Goal: Transaction & Acquisition: Purchase product/service

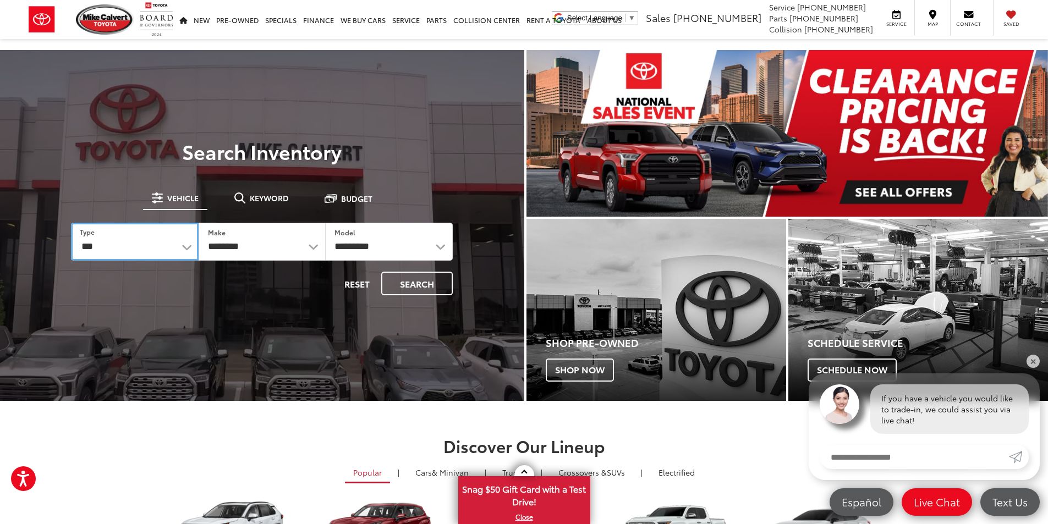
click at [154, 249] on select "*** *** **** *********" at bounding box center [134, 242] width 127 height 38
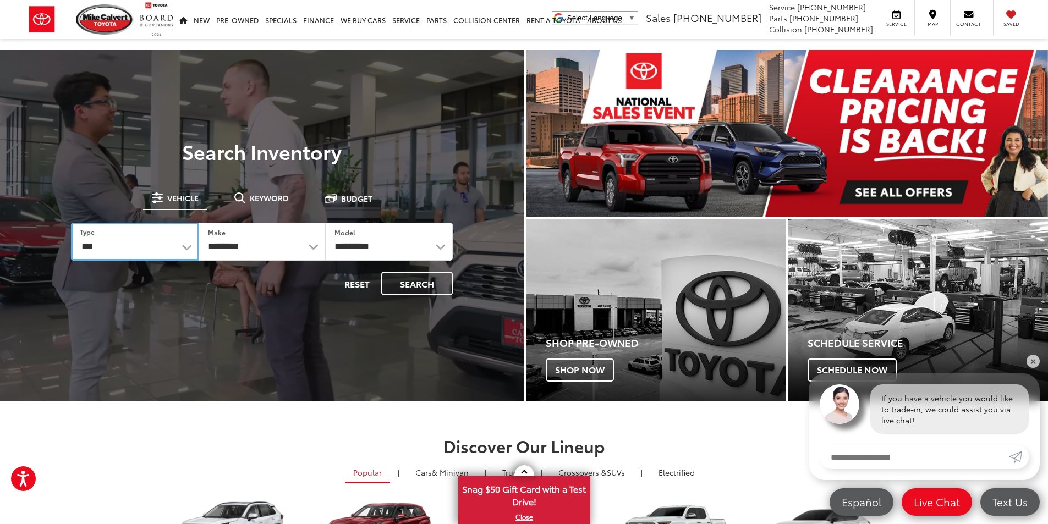
select select "******"
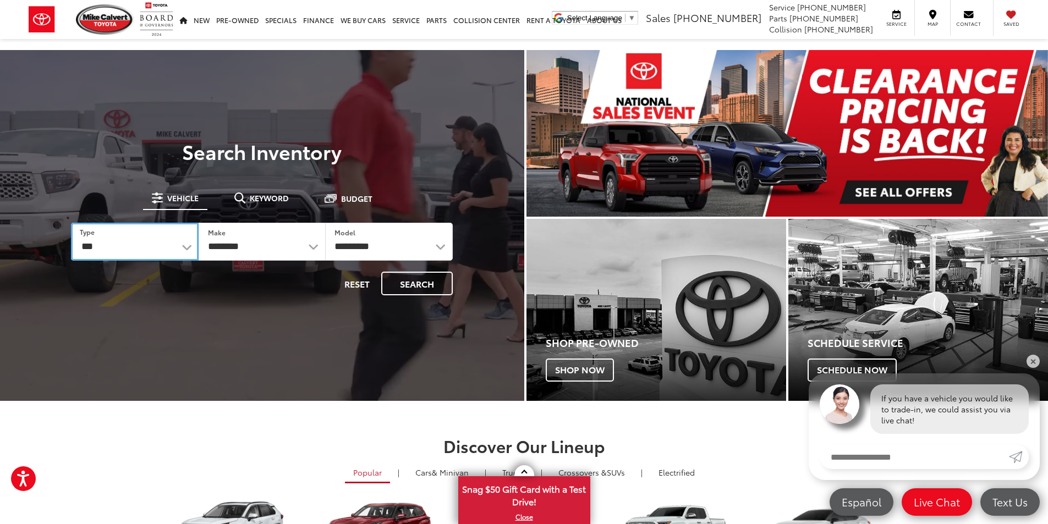
click at [71, 223] on select "*** *** **** *********" at bounding box center [134, 242] width 127 height 38
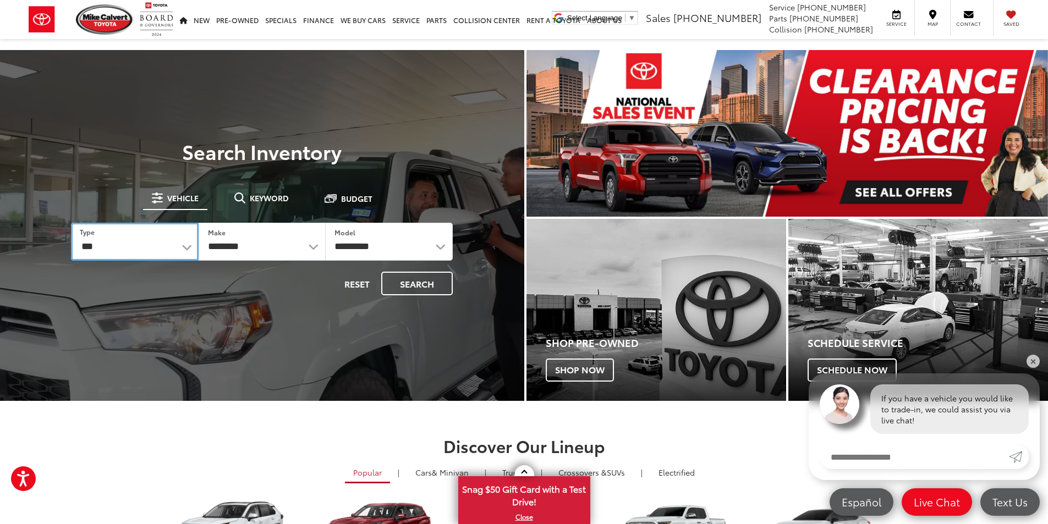
select select "******"
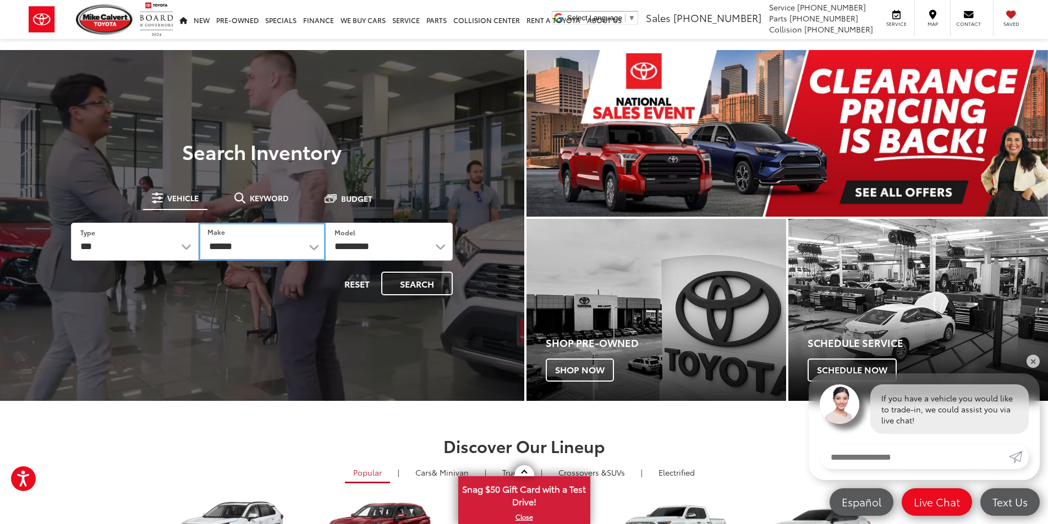
click at [248, 238] on select "******** ******" at bounding box center [262, 242] width 127 height 38
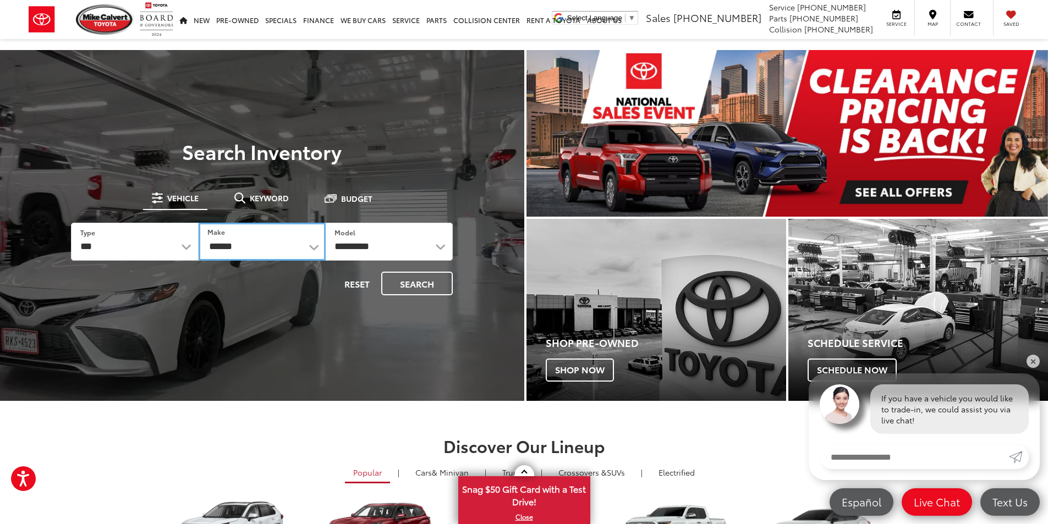
click at [248, 238] on select "******** ******" at bounding box center [262, 242] width 127 height 38
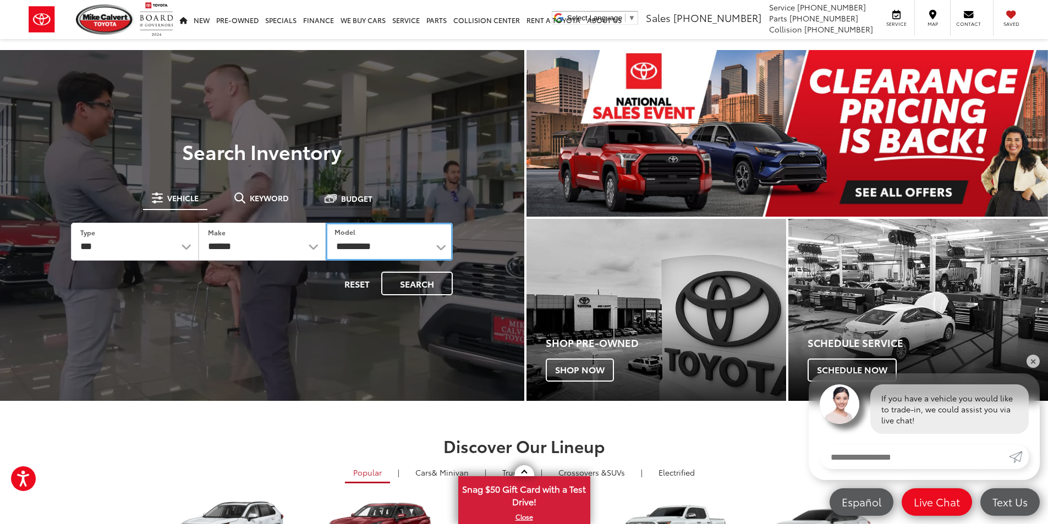
click at [351, 243] on select "**********" at bounding box center [389, 242] width 127 height 38
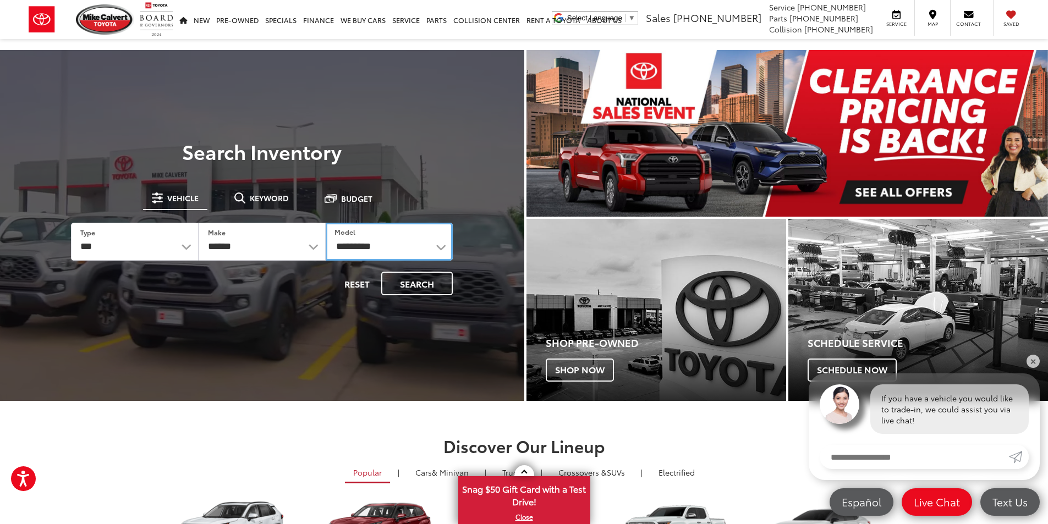
select select "*******"
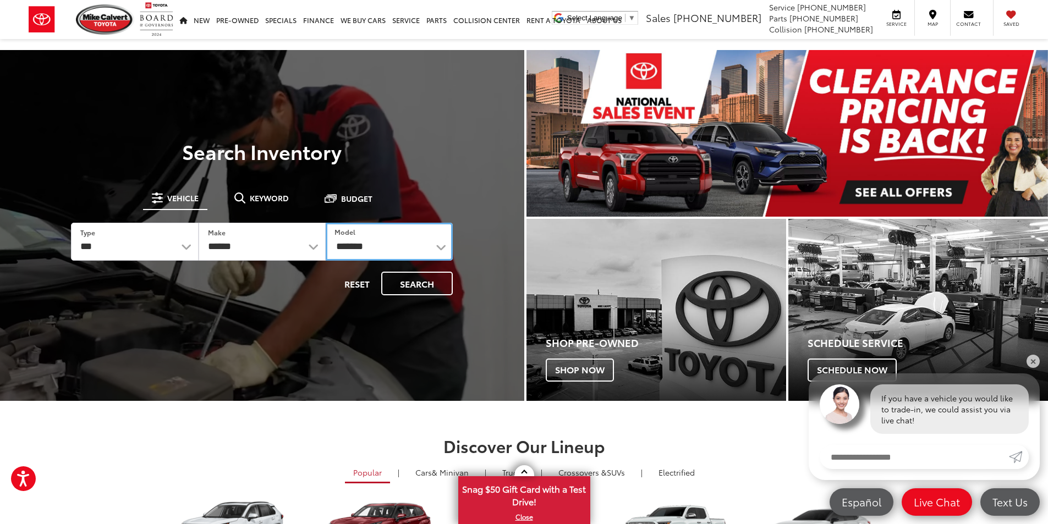
click at [326, 223] on select "**********" at bounding box center [389, 242] width 127 height 38
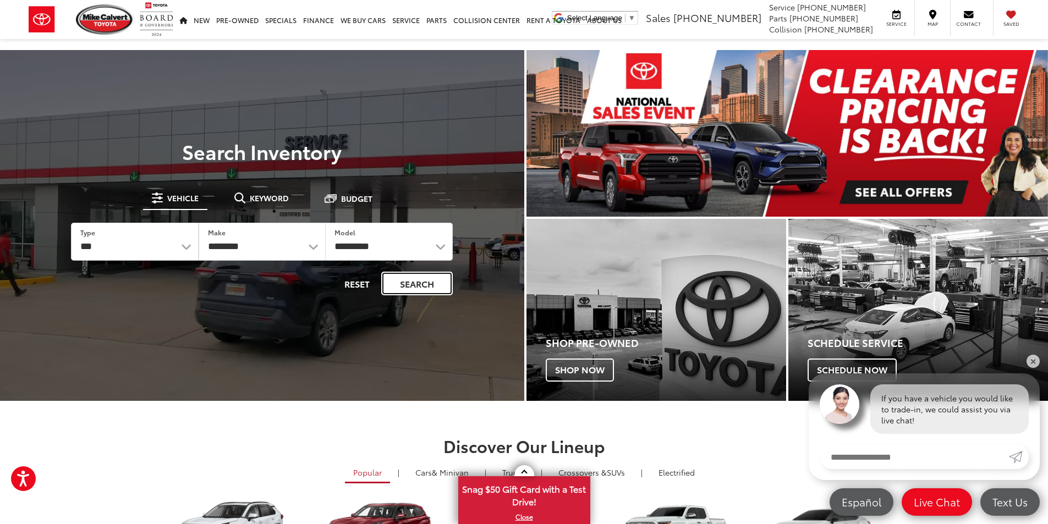
click at [437, 292] on button "Search" at bounding box center [417, 284] width 72 height 24
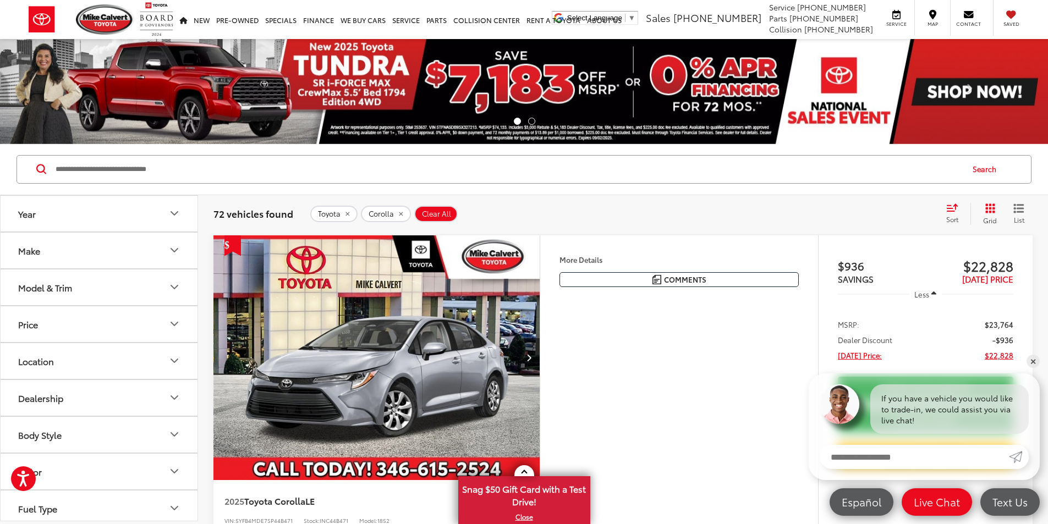
click at [72, 358] on button "Location" at bounding box center [100, 361] width 198 height 36
click at [79, 285] on button "Model & Trim" at bounding box center [100, 288] width 198 height 36
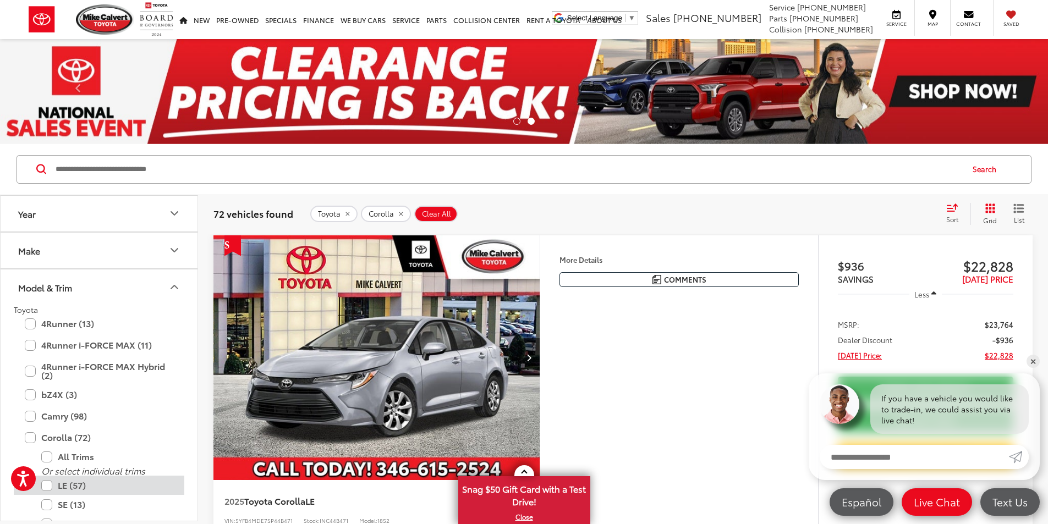
click at [46, 487] on label "LE (57)" at bounding box center [107, 485] width 132 height 19
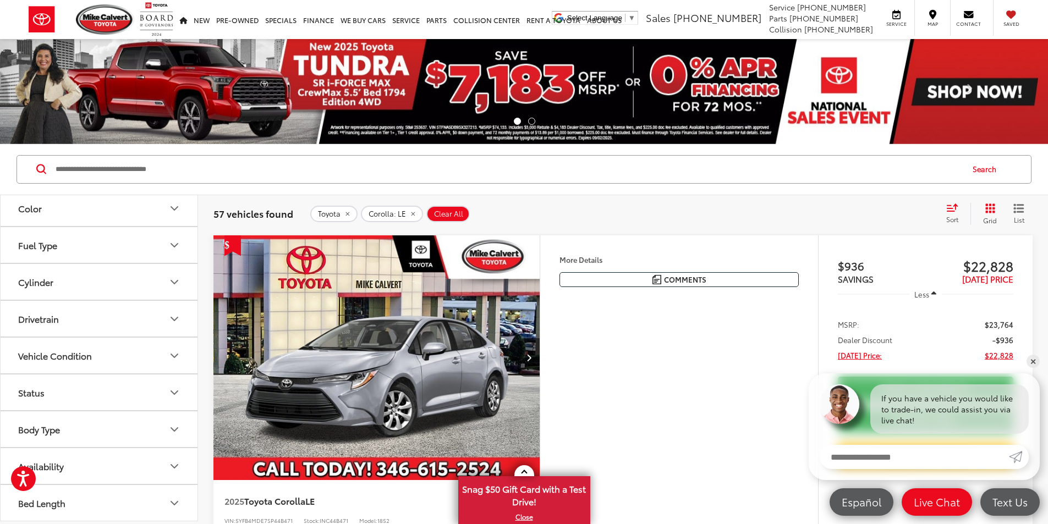
scroll to position [991, 0]
click at [145, 376] on button "Status" at bounding box center [100, 392] width 198 height 36
click at [21, 441] on label "In Stock (21)" at bounding box center [44, 437] width 61 height 18
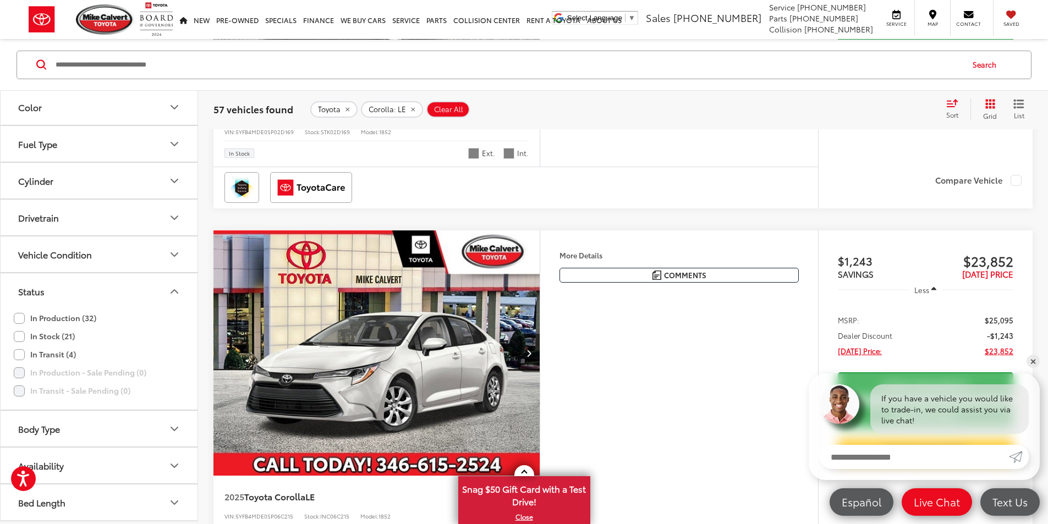
scroll to position [987, 0]
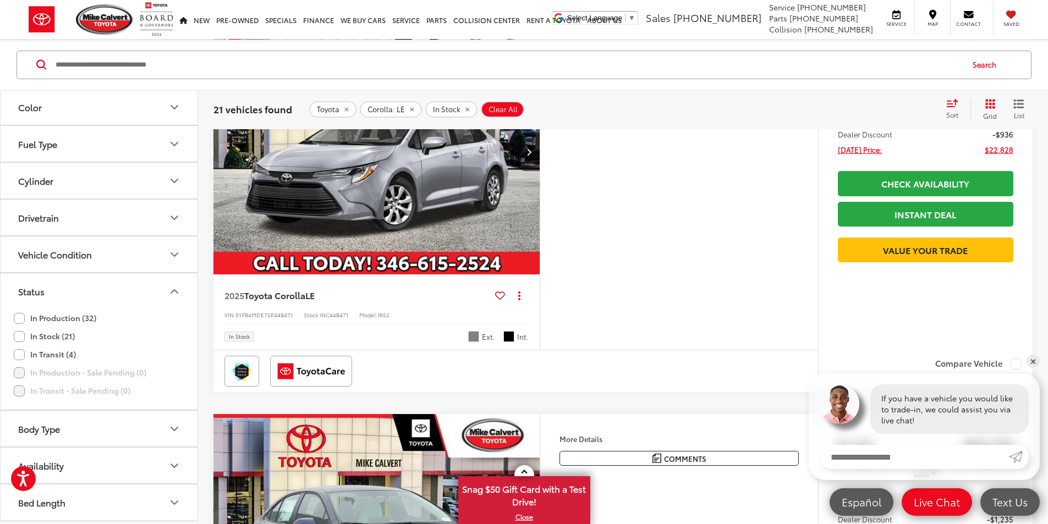
scroll to position [215, 0]
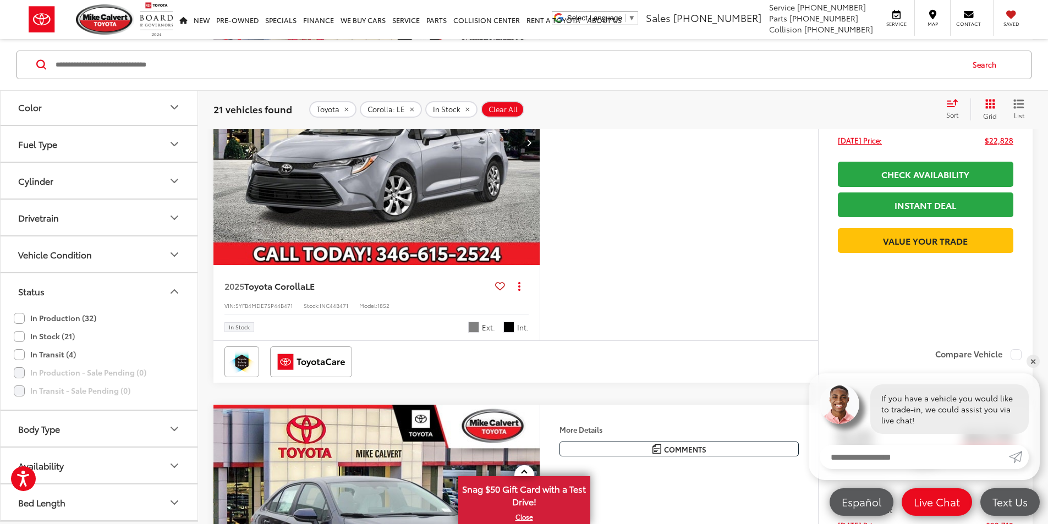
click at [129, 262] on button "Vehicle Condition" at bounding box center [100, 255] width 198 height 36
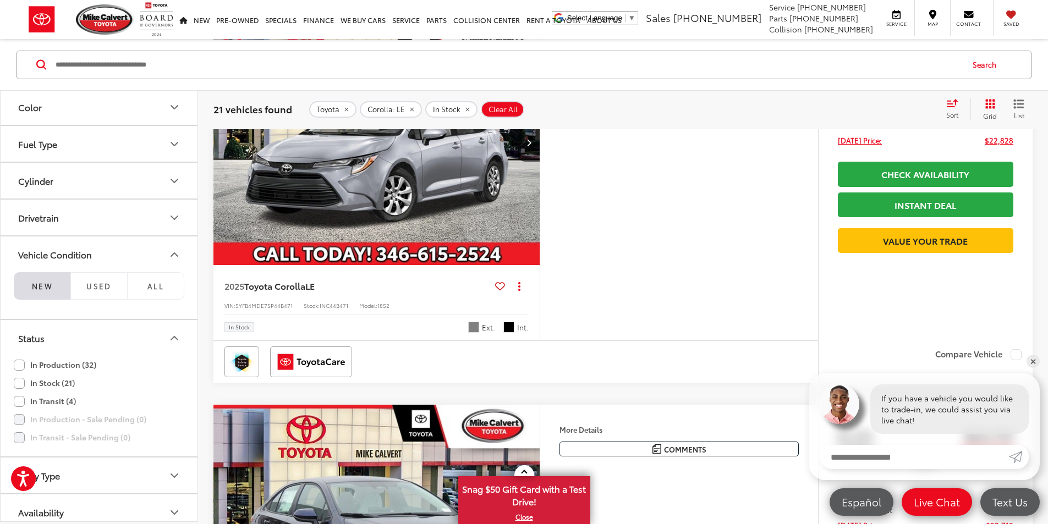
click at [139, 259] on button "Vehicle Condition" at bounding box center [100, 255] width 198 height 36
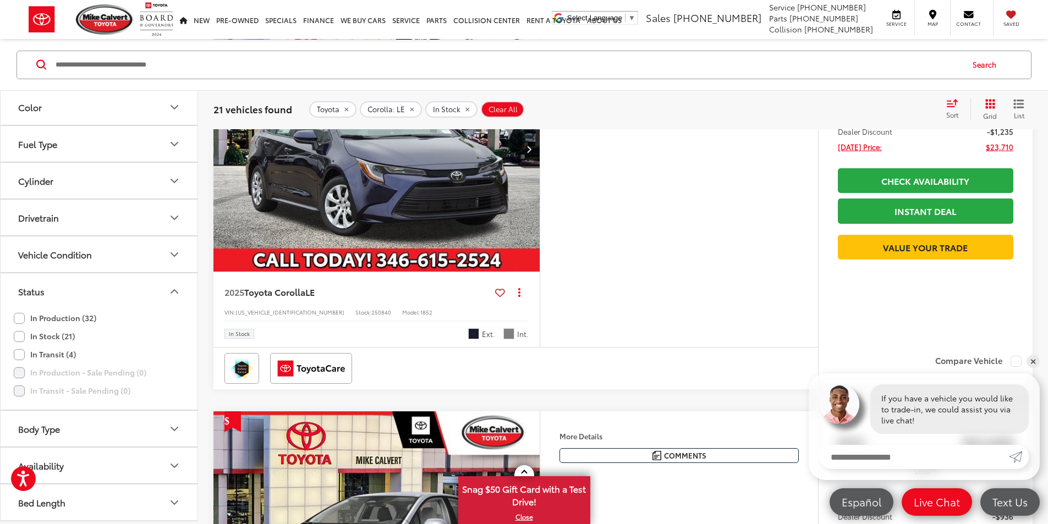
scroll to position [600, 0]
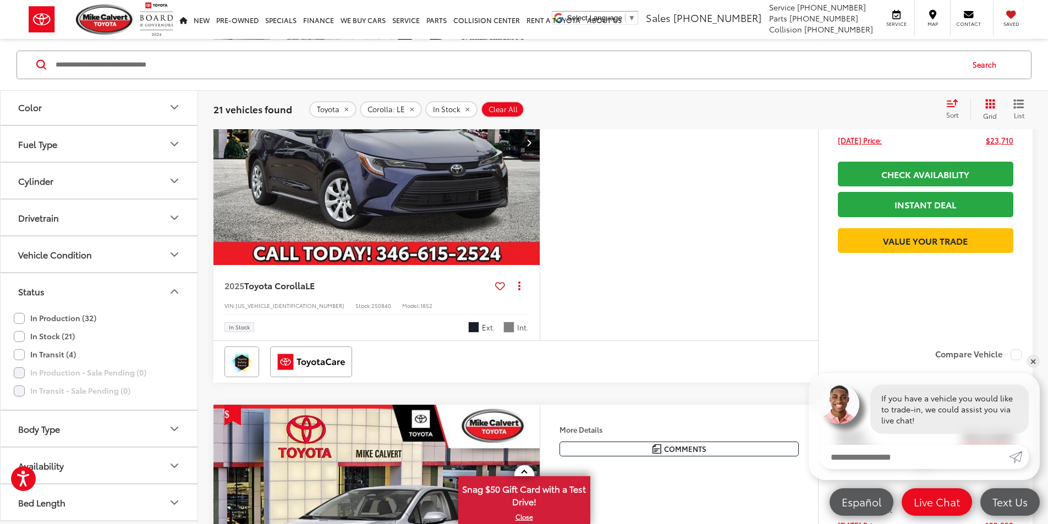
click at [130, 472] on button "Availability" at bounding box center [100, 466] width 198 height 36
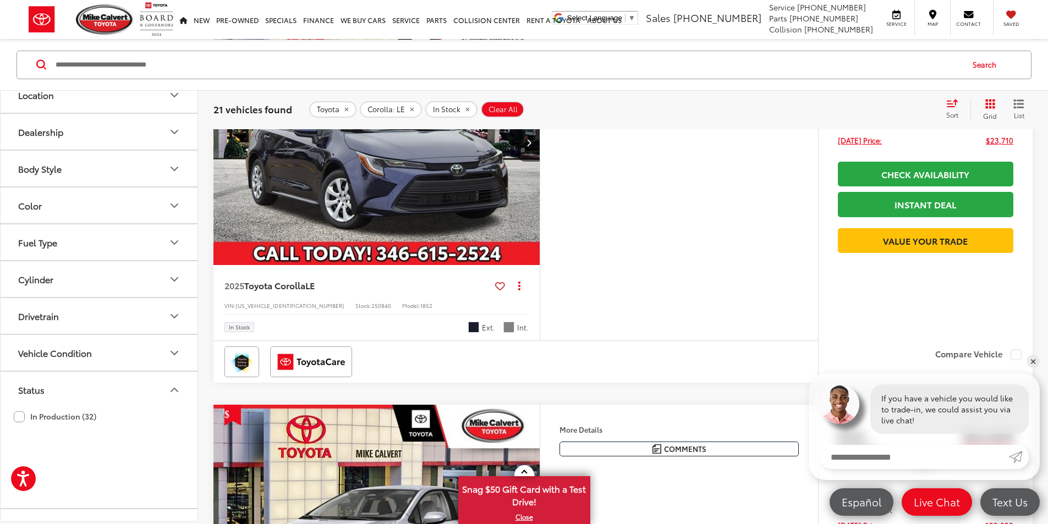
scroll to position [786, 0]
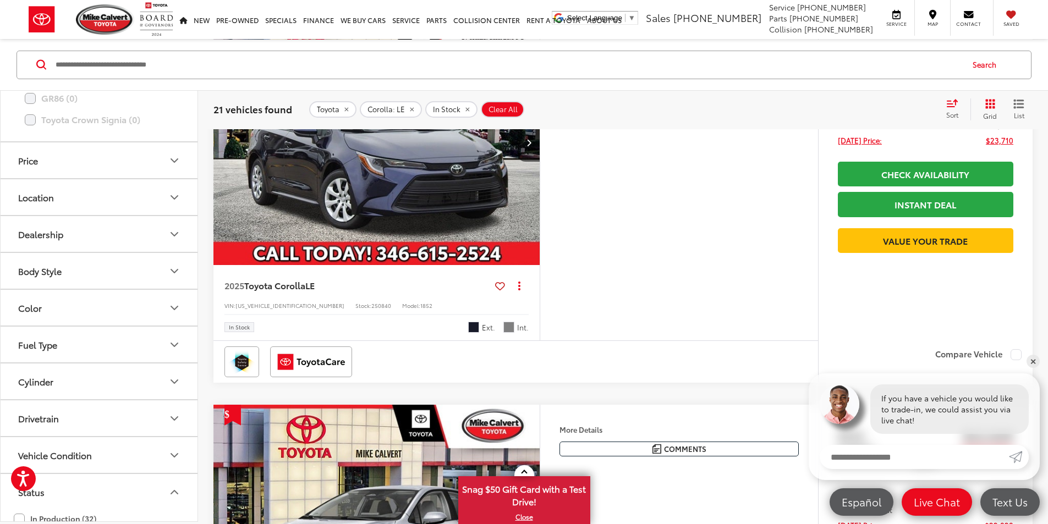
click at [87, 308] on button "Color" at bounding box center [100, 308] width 198 height 36
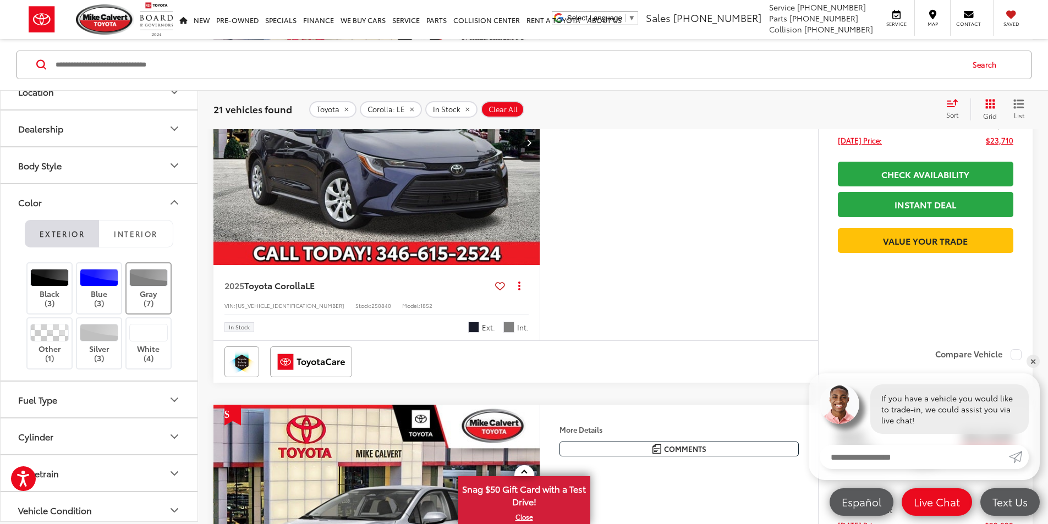
scroll to position [896, 0]
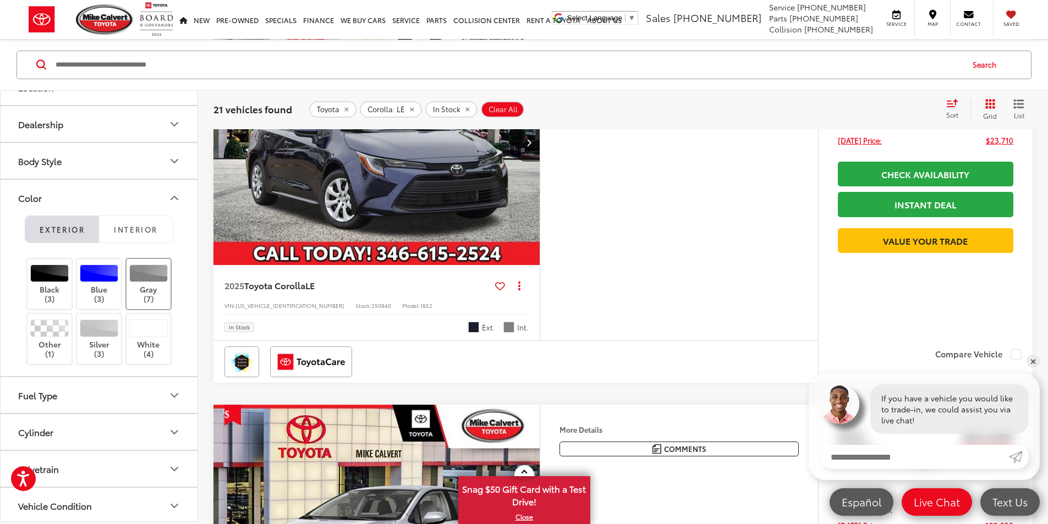
click at [150, 277] on div at bounding box center [148, 273] width 39 height 18
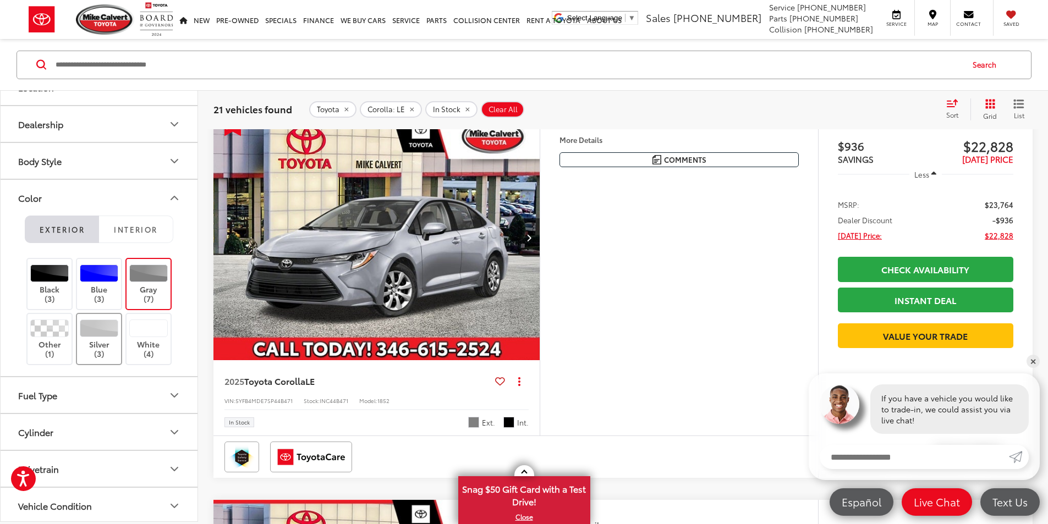
scroll to position [105, 0]
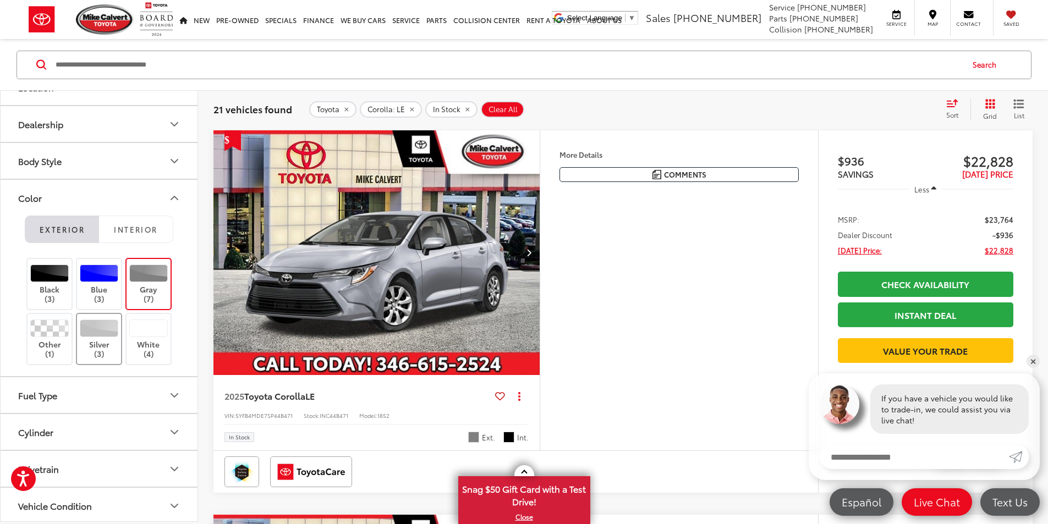
click at [101, 339] on label "Silver (3)" at bounding box center [99, 338] width 45 height 39
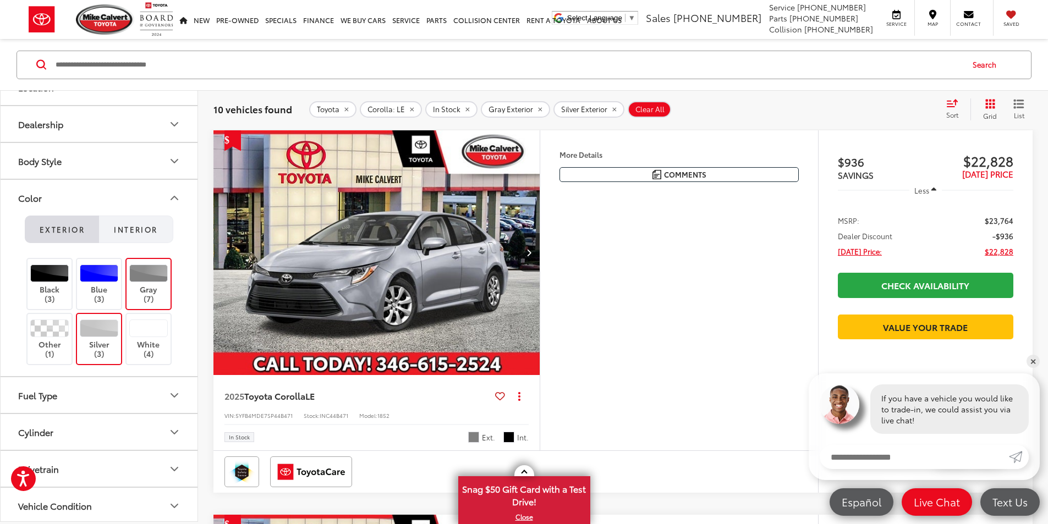
click at [138, 231] on span "Interior" at bounding box center [135, 229] width 43 height 10
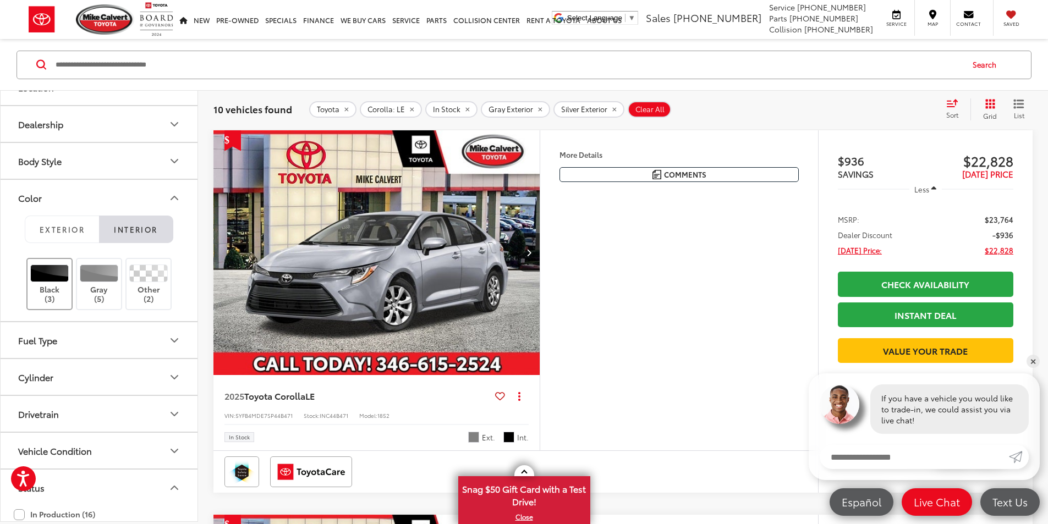
click at [48, 277] on div at bounding box center [49, 273] width 39 height 18
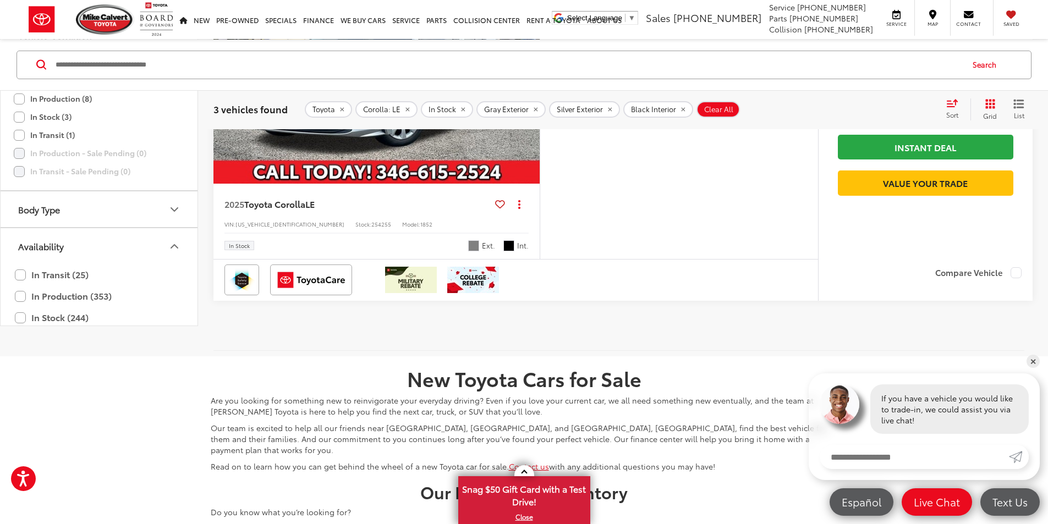
scroll to position [1096, 0]
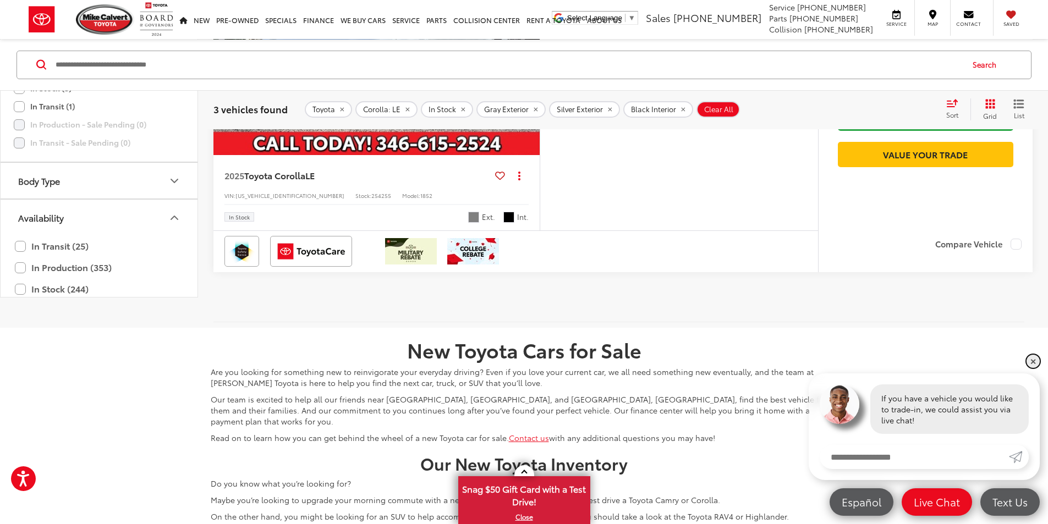
click at [1032, 363] on link "✕" at bounding box center [1033, 361] width 13 height 13
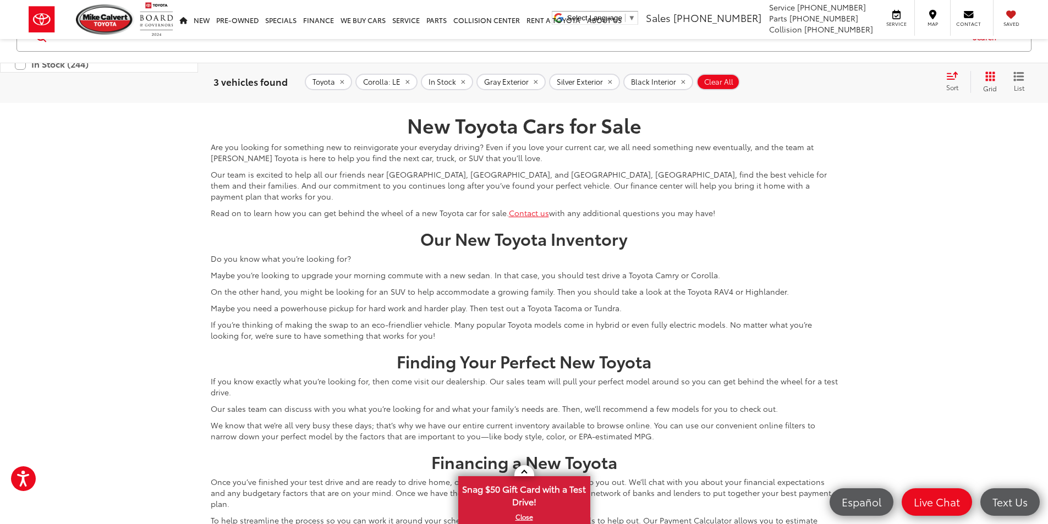
scroll to position [935, 0]
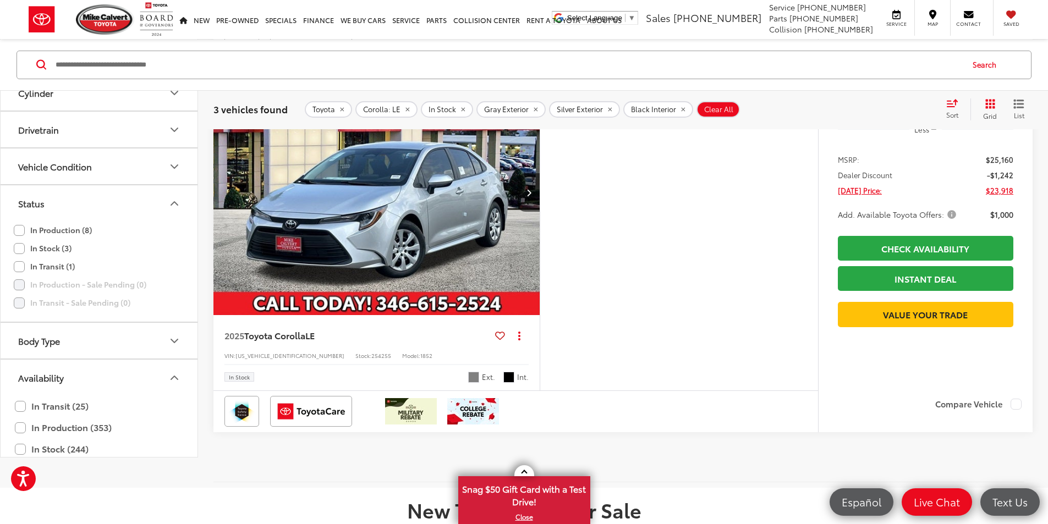
click at [529, 316] on img "2025 Toyota Corolla LE 0" at bounding box center [377, 193] width 328 height 246
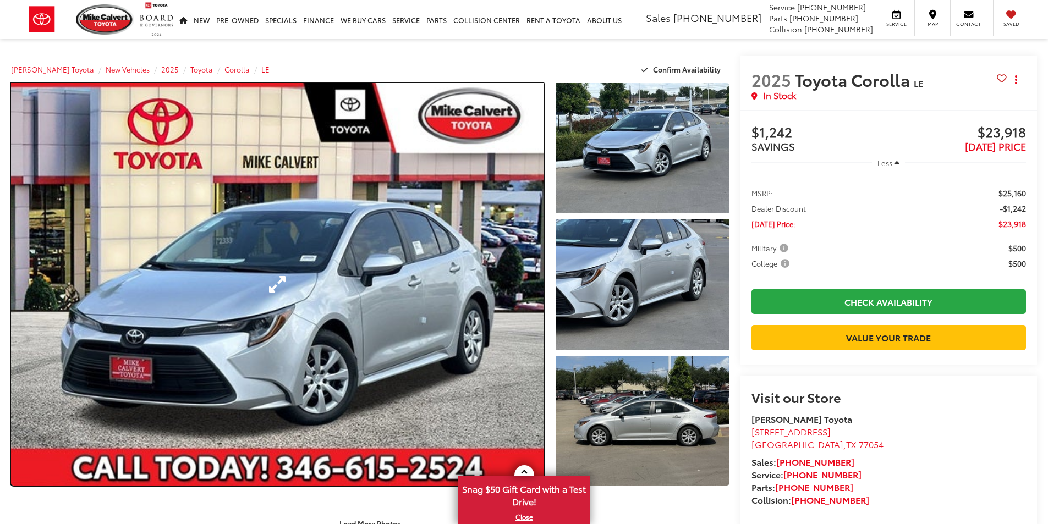
click at [414, 289] on link "Expand Photo 0" at bounding box center [277, 284] width 533 height 403
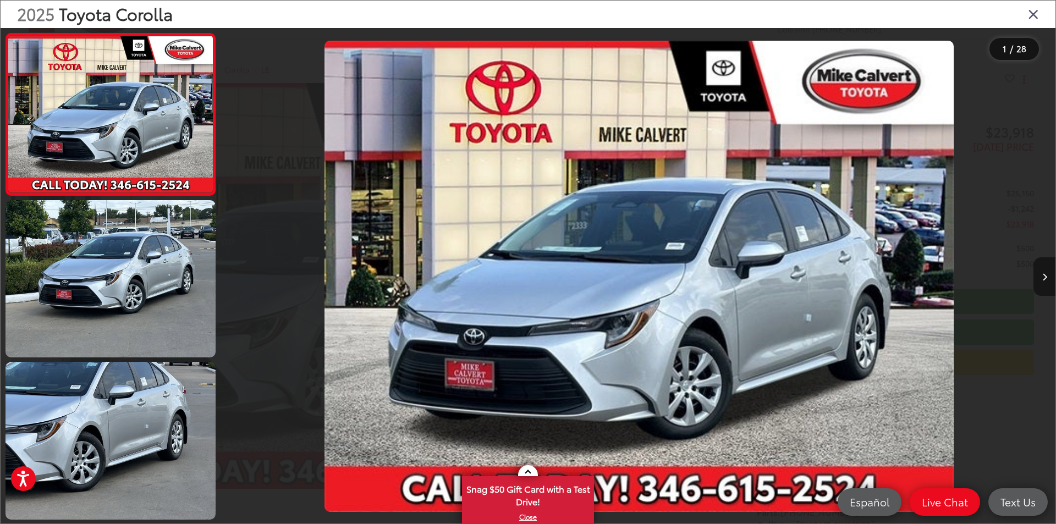
click at [1048, 275] on button "Next image" at bounding box center [1045, 277] width 22 height 39
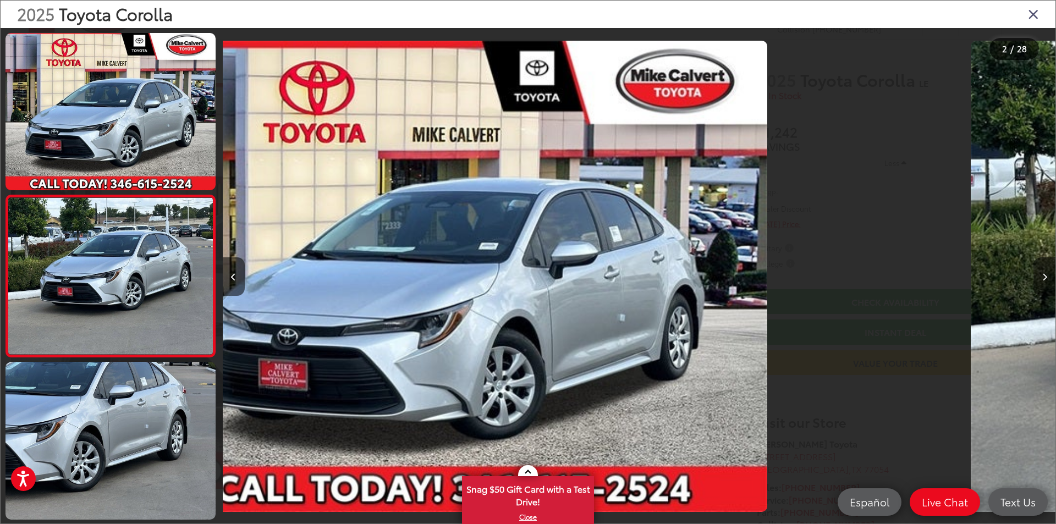
scroll to position [32, 0]
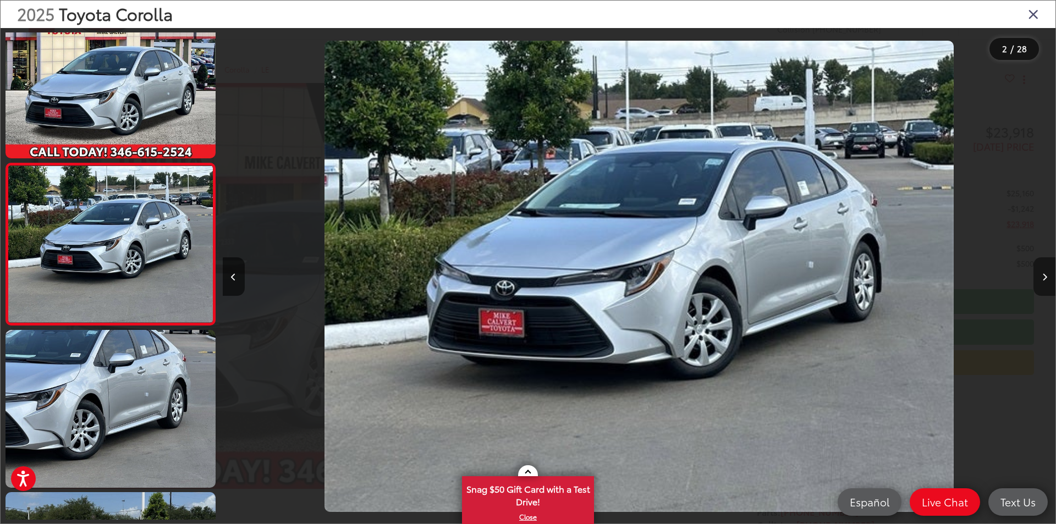
click at [1048, 275] on button "Next image" at bounding box center [1045, 277] width 22 height 39
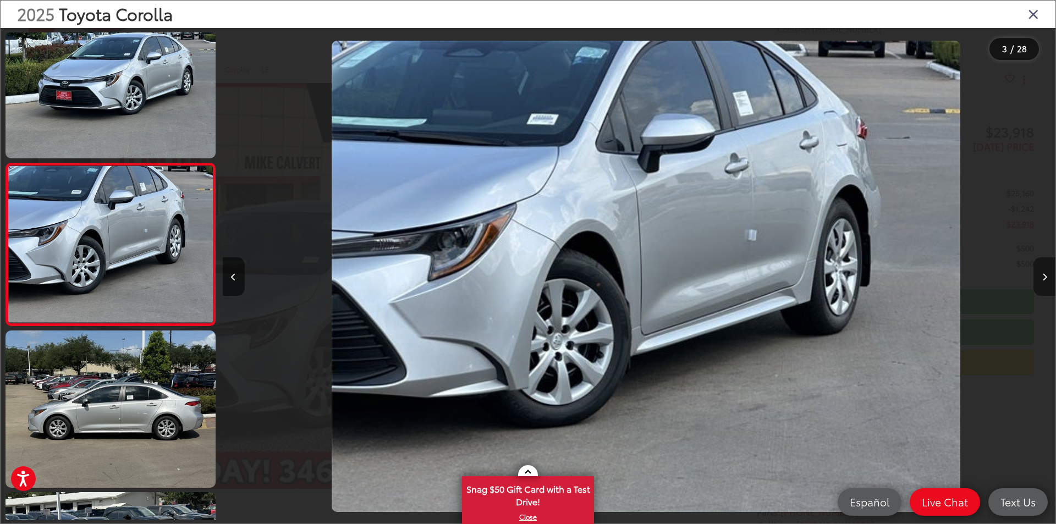
scroll to position [0, 1667]
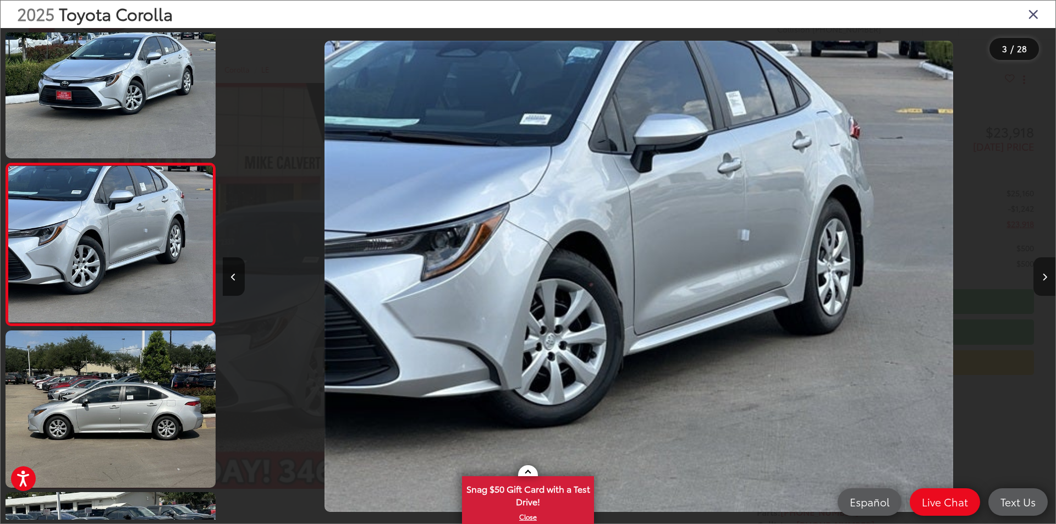
click at [1048, 275] on button "Next image" at bounding box center [1045, 277] width 22 height 39
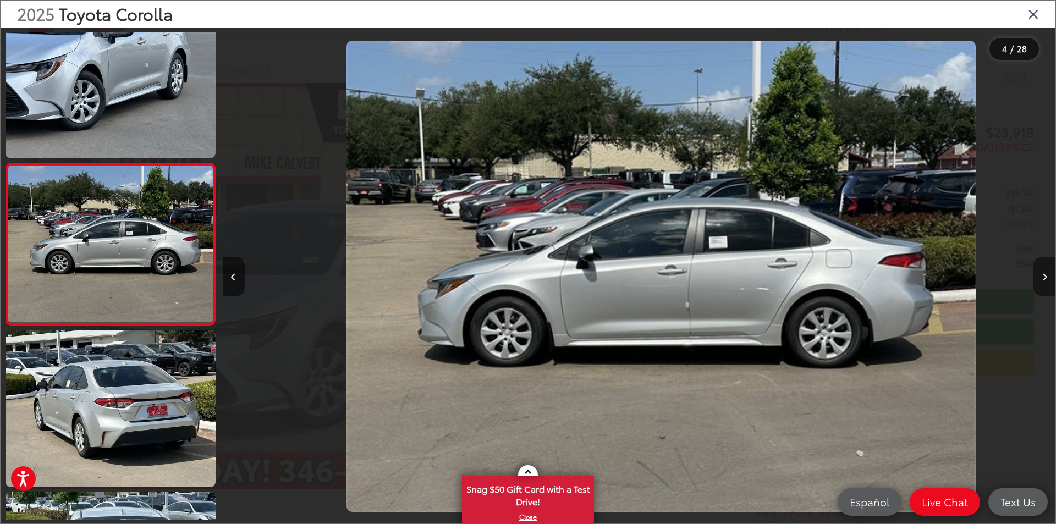
scroll to position [0, 2500]
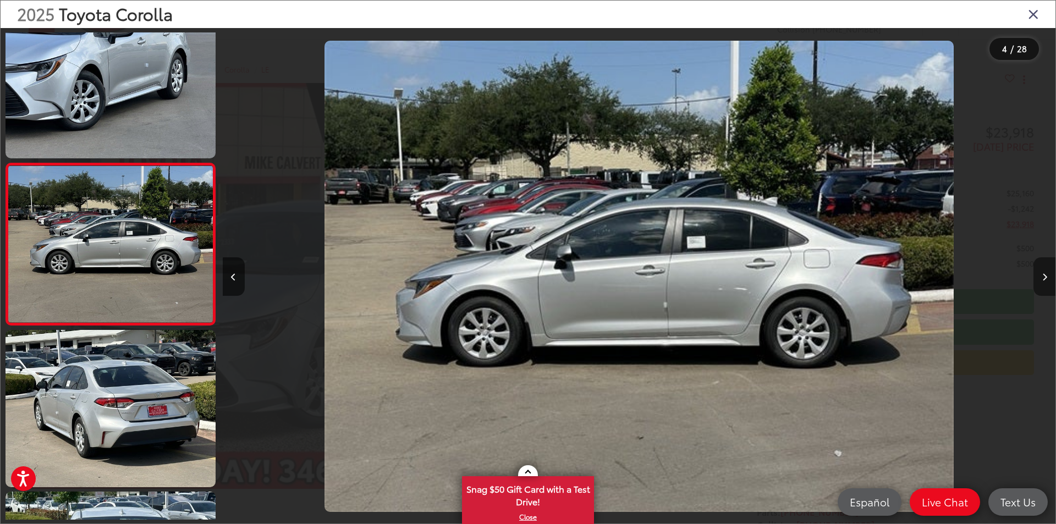
click at [1048, 275] on button "Next image" at bounding box center [1045, 277] width 22 height 39
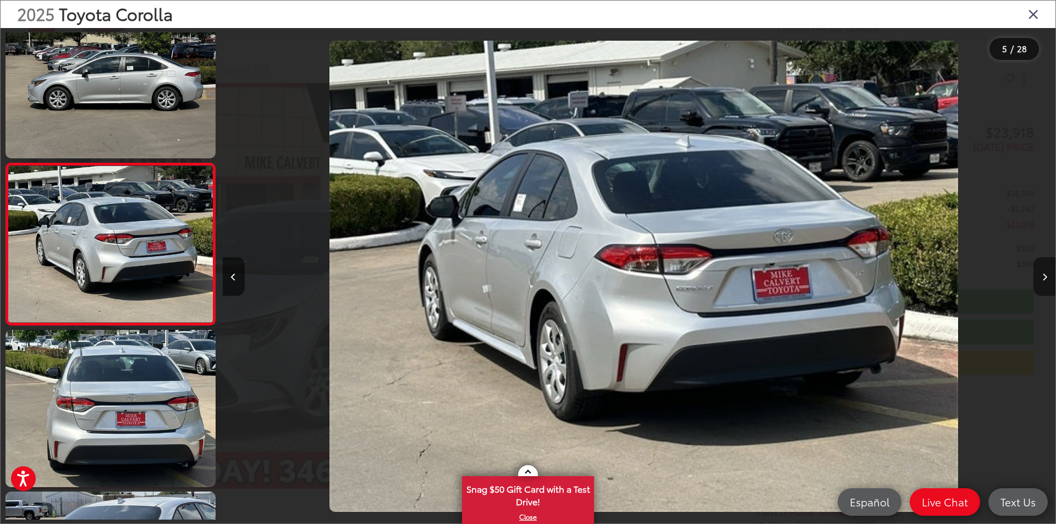
scroll to position [0, 3333]
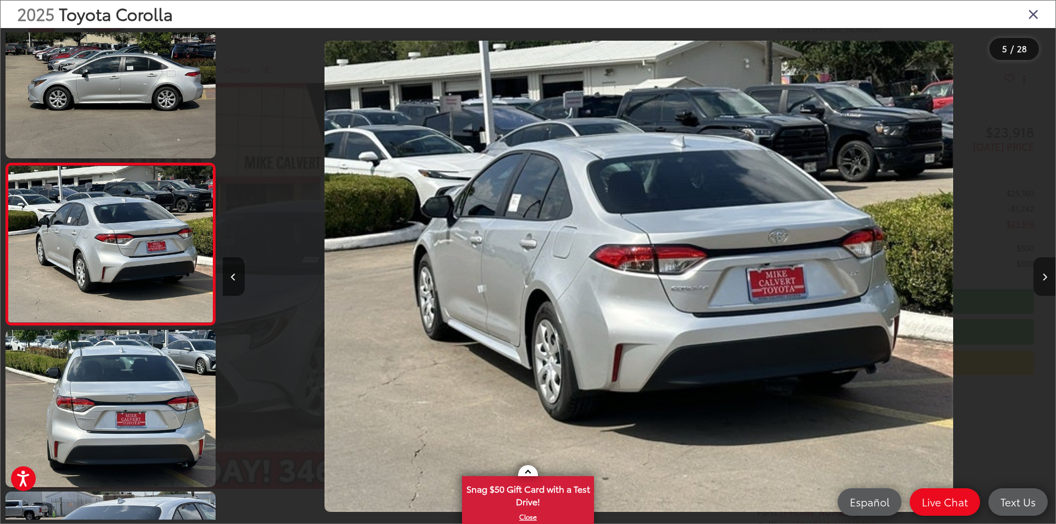
click at [1048, 272] on button "Next image" at bounding box center [1045, 277] width 22 height 39
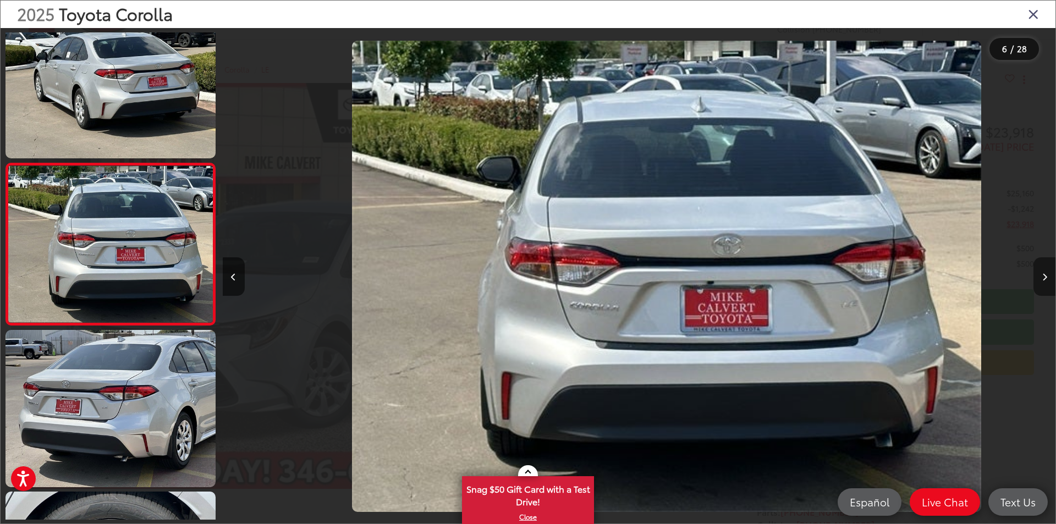
scroll to position [0, 4167]
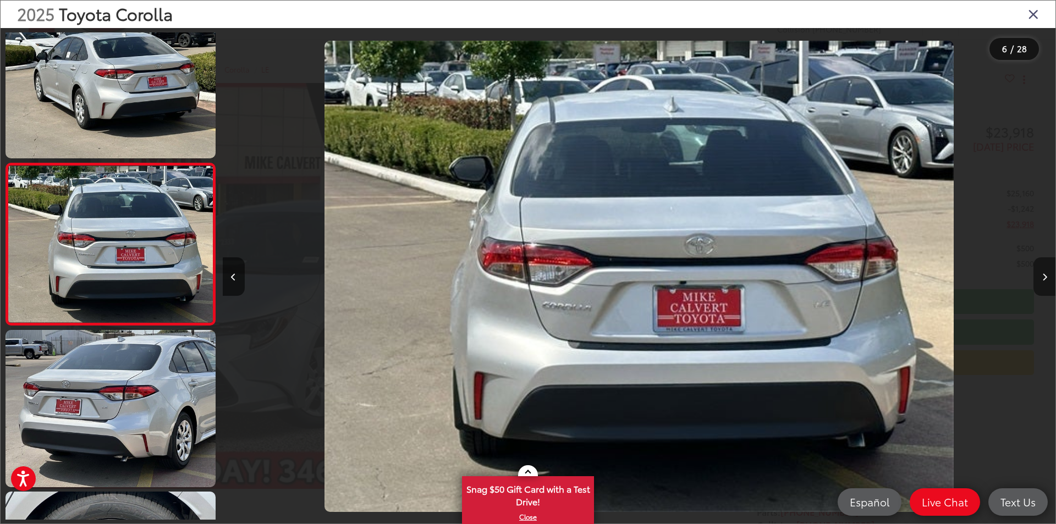
click at [1048, 272] on button "Next image" at bounding box center [1045, 277] width 22 height 39
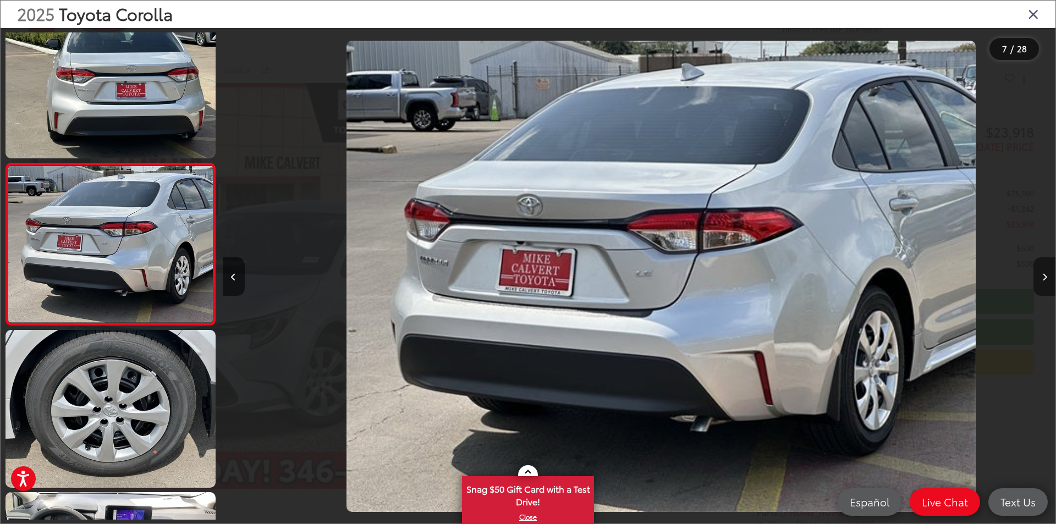
scroll to position [0, 5000]
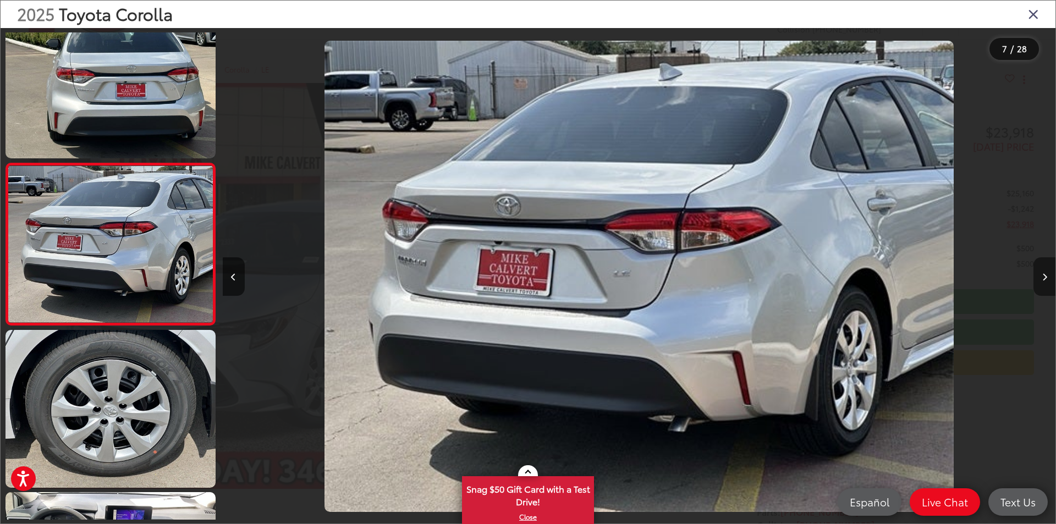
click at [1045, 268] on button "Next image" at bounding box center [1045, 277] width 22 height 39
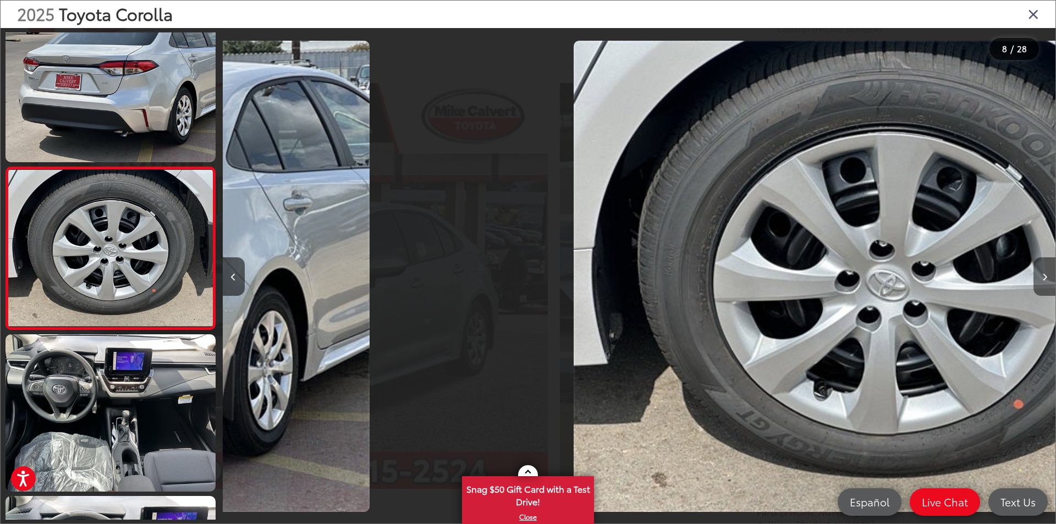
scroll to position [1003, 0]
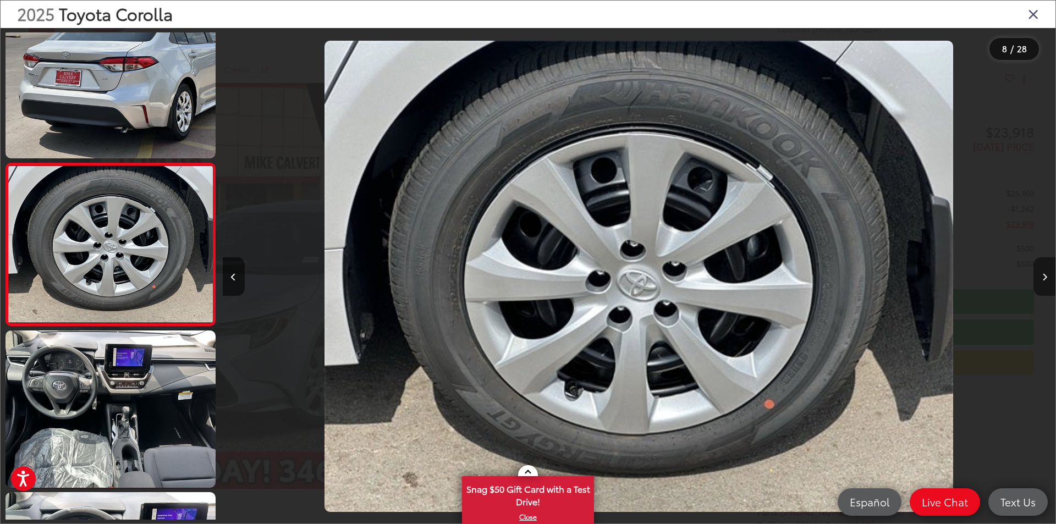
click at [1045, 268] on button "Next image" at bounding box center [1045, 277] width 22 height 39
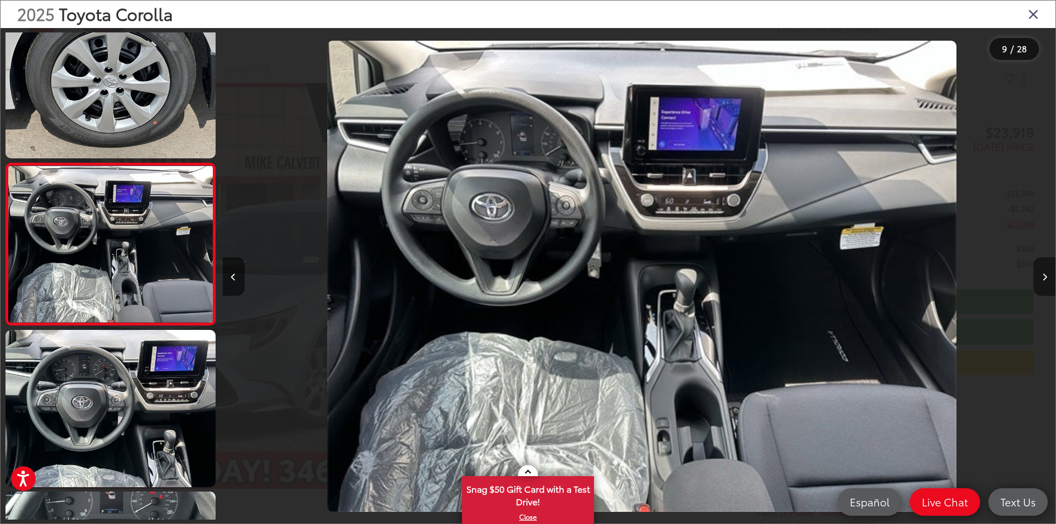
scroll to position [0, 6666]
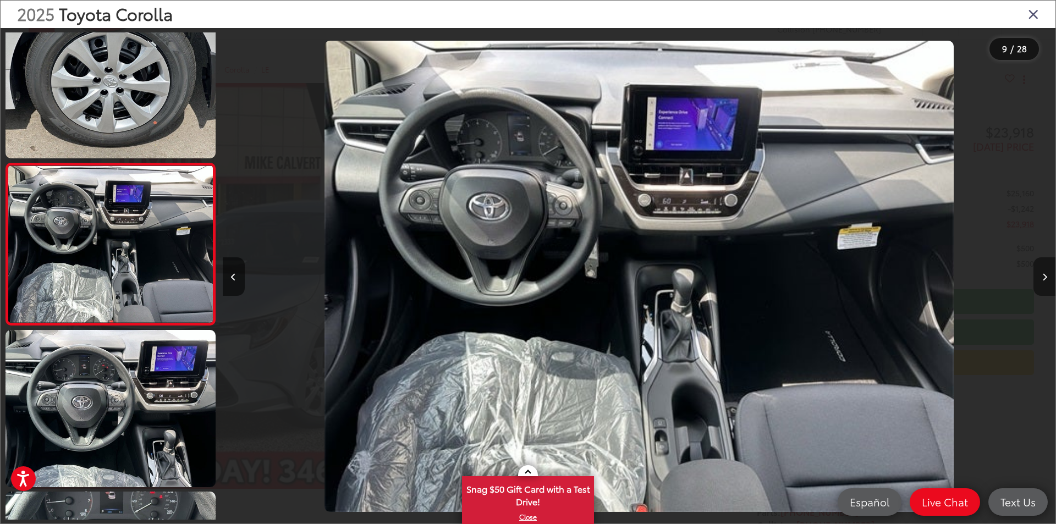
click at [1045, 268] on button "Next image" at bounding box center [1045, 277] width 22 height 39
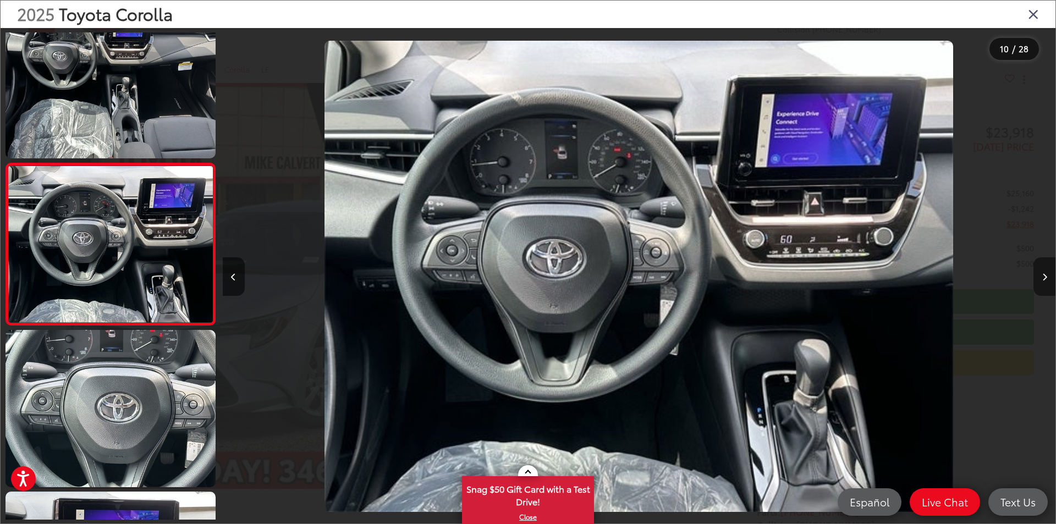
click at [1045, 268] on button "Next image" at bounding box center [1045, 277] width 22 height 39
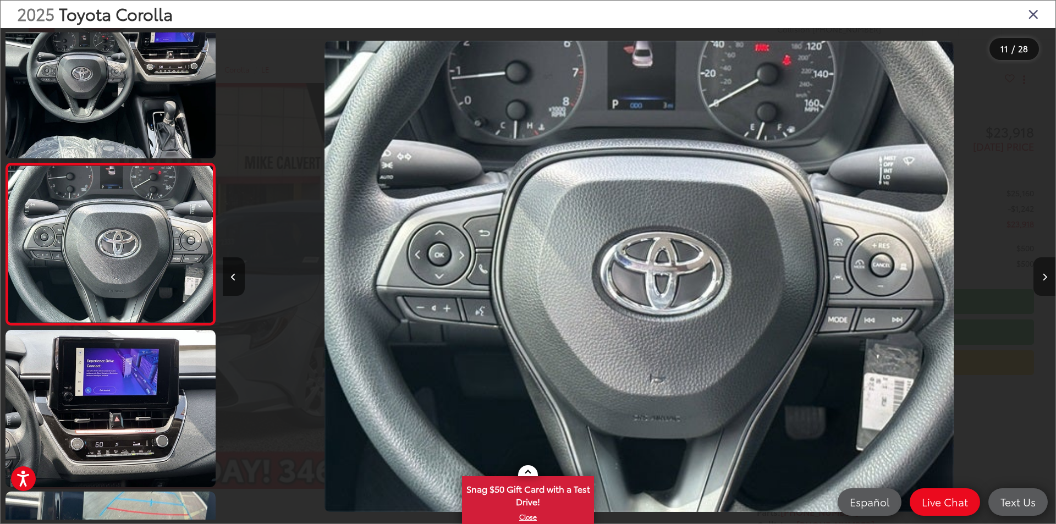
click at [1045, 268] on button "Next image" at bounding box center [1045, 277] width 22 height 39
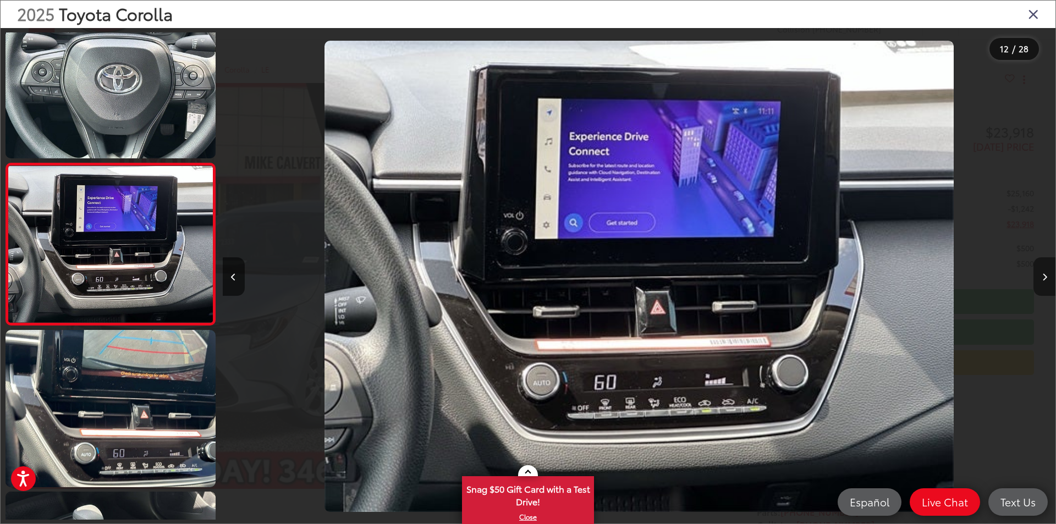
click at [1045, 268] on button "Next image" at bounding box center [1045, 277] width 22 height 39
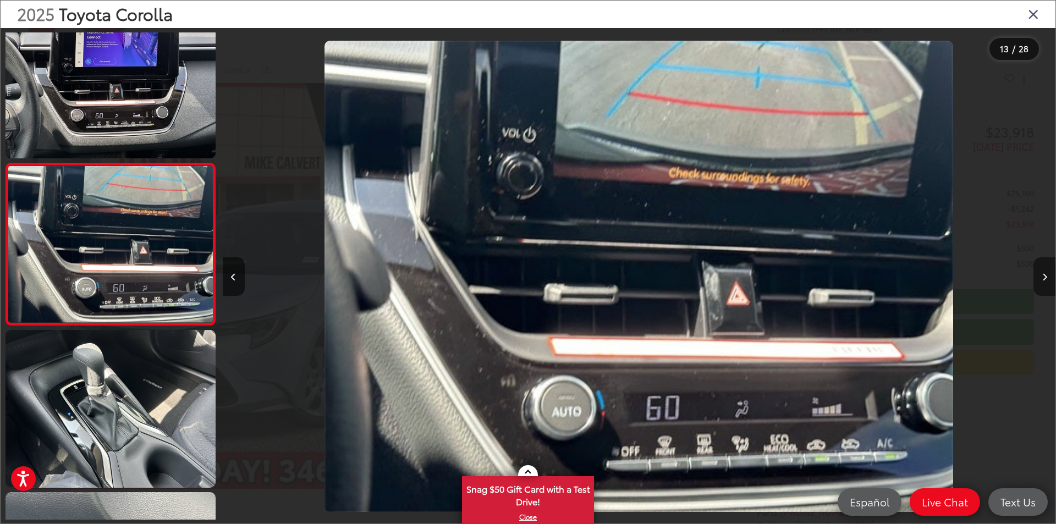
click at [1045, 268] on button "Next image" at bounding box center [1045, 277] width 22 height 39
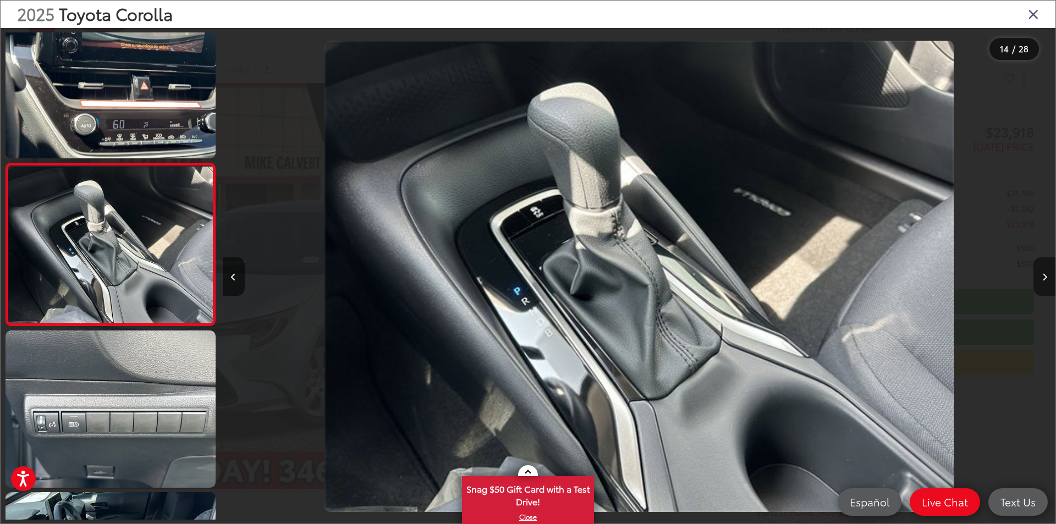
click at [1045, 268] on button "Next image" at bounding box center [1045, 277] width 22 height 39
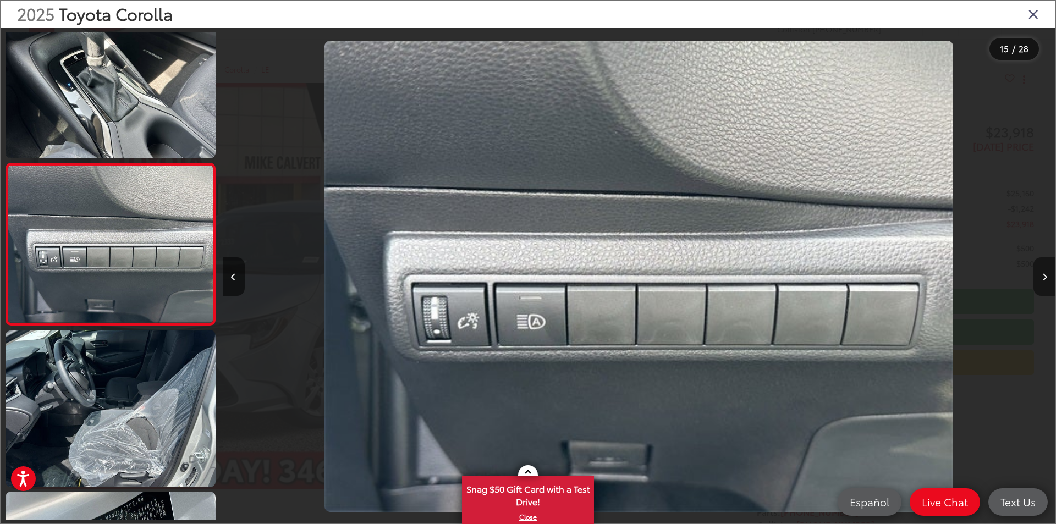
click at [1045, 268] on button "Next image" at bounding box center [1045, 277] width 22 height 39
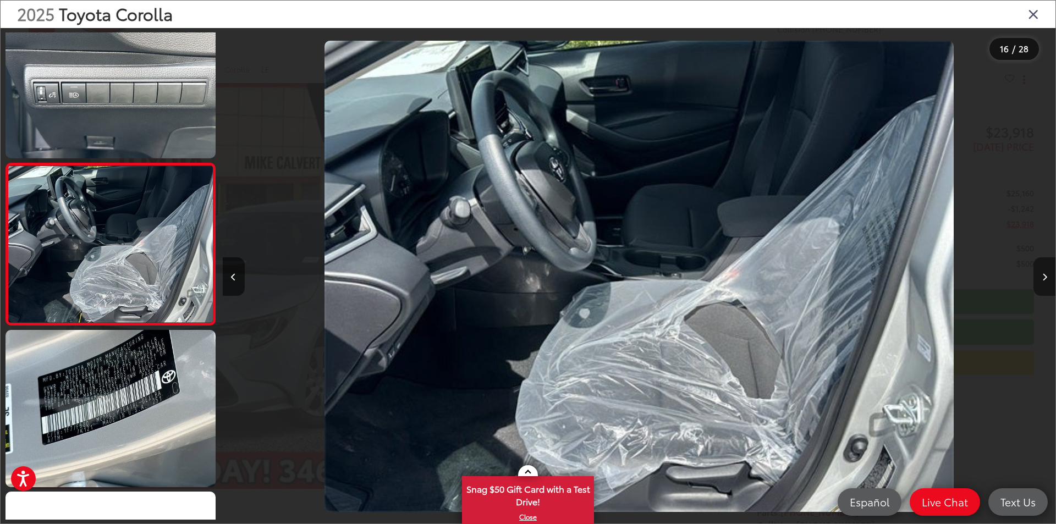
click at [1045, 268] on button "Next image" at bounding box center [1045, 277] width 22 height 39
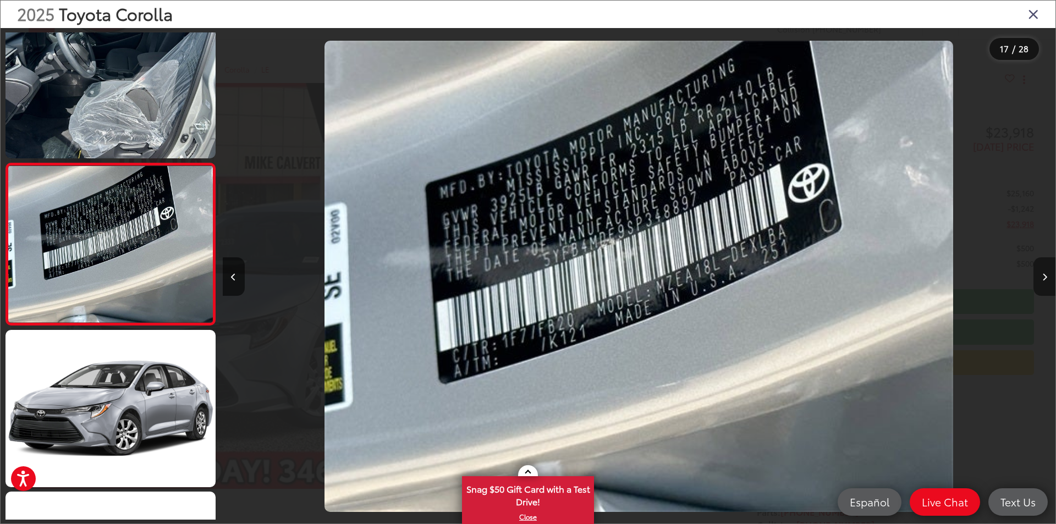
click at [1045, 268] on button "Next image" at bounding box center [1045, 277] width 22 height 39
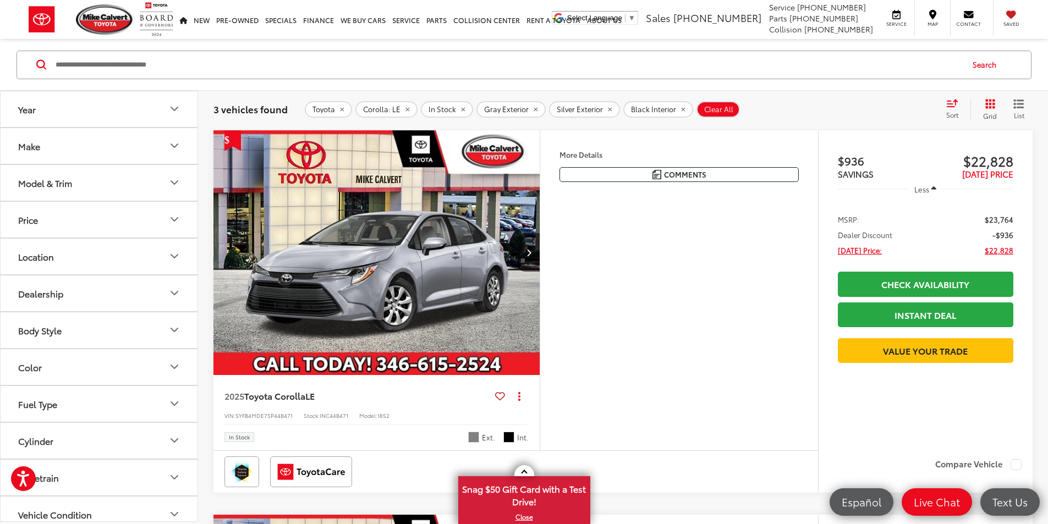
click at [65, 180] on div "Model & Trim" at bounding box center [45, 182] width 54 height 10
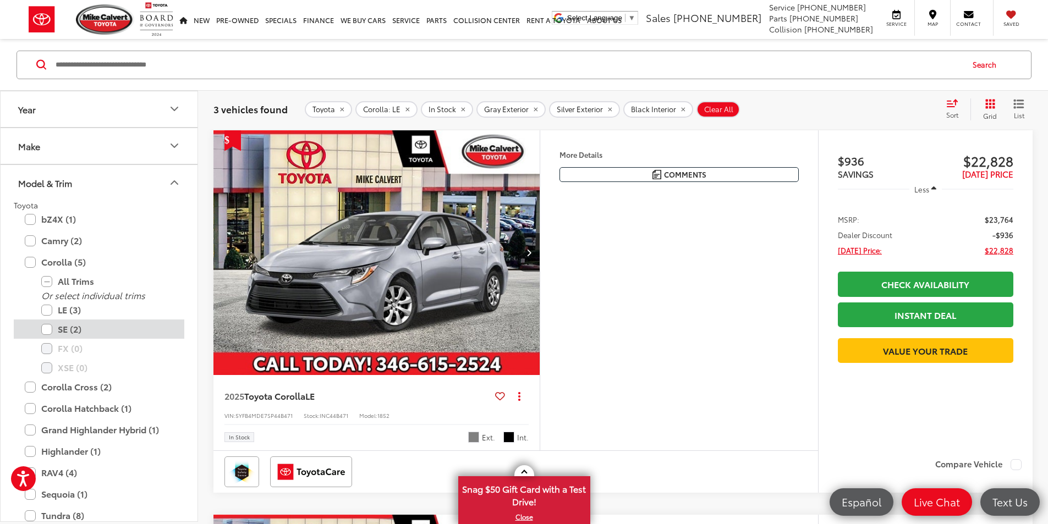
click at [49, 330] on label "SE (2)" at bounding box center [107, 329] width 132 height 19
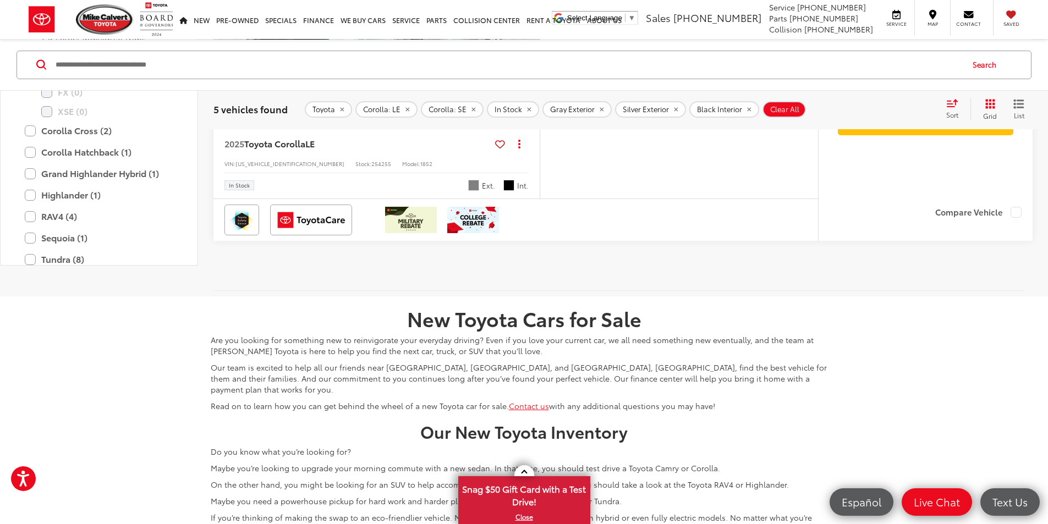
scroll to position [1771, 0]
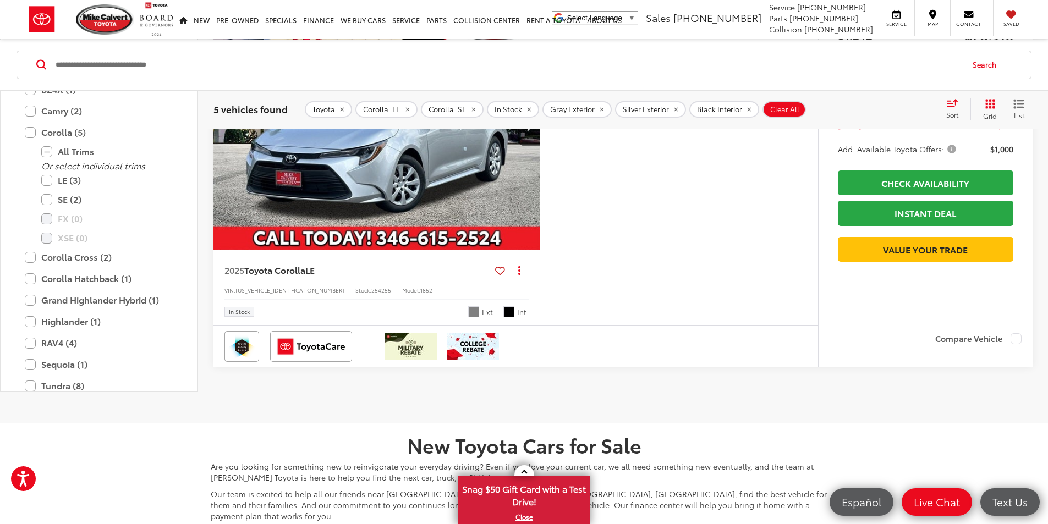
click at [459, 250] on img "2025 Toyota Corolla LE 0" at bounding box center [377, 127] width 328 height 246
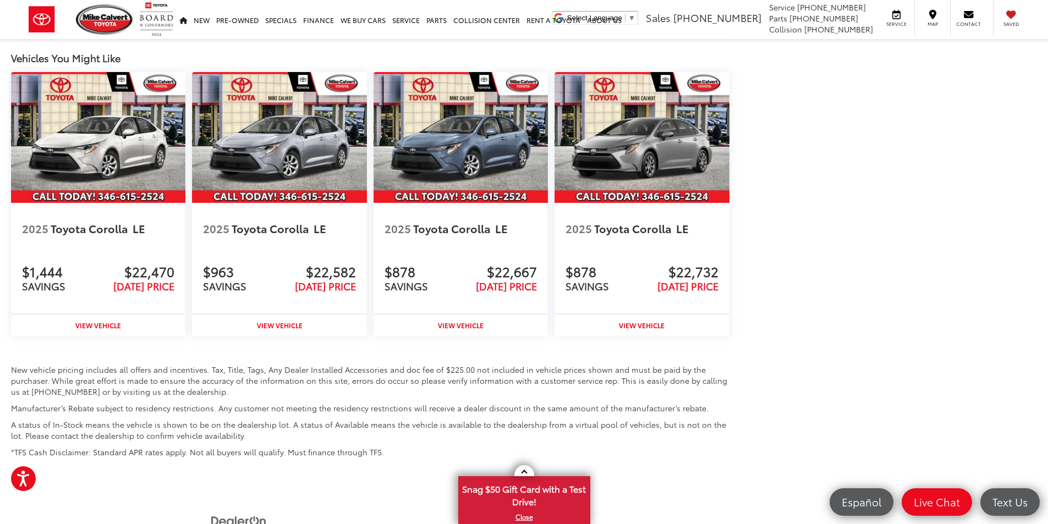
scroll to position [1032, 0]
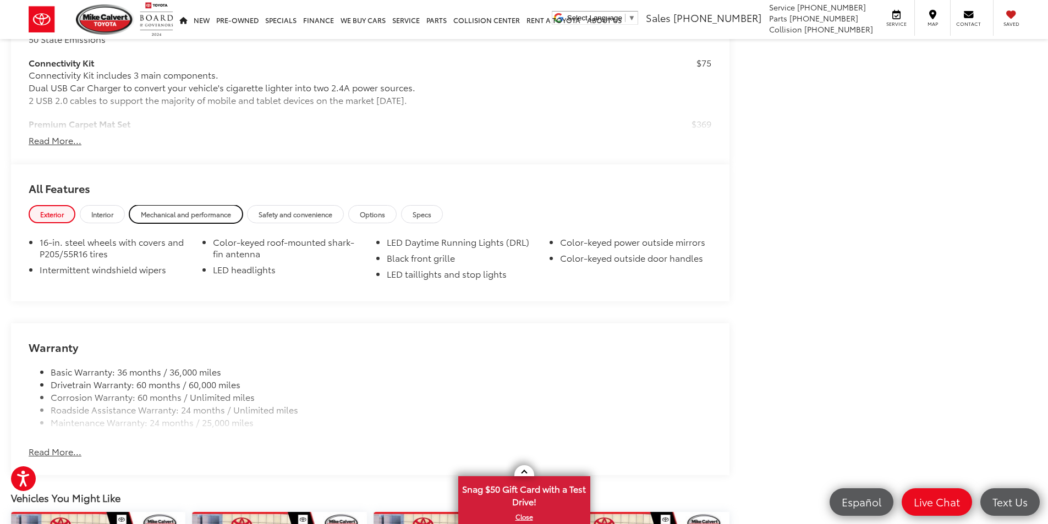
click at [185, 216] on span "Mechanical and performance" at bounding box center [186, 214] width 90 height 9
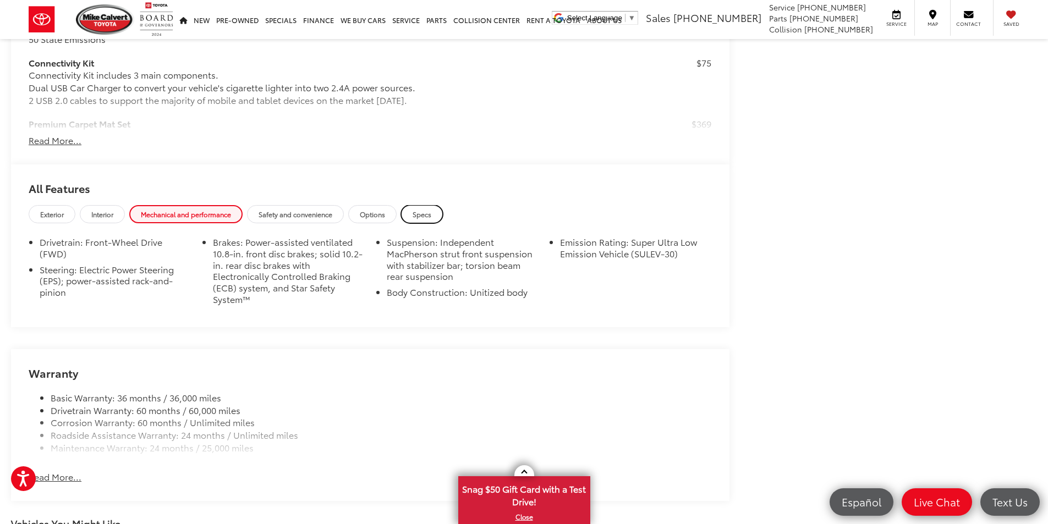
click at [416, 206] on link "Specs" at bounding box center [422, 214] width 42 height 18
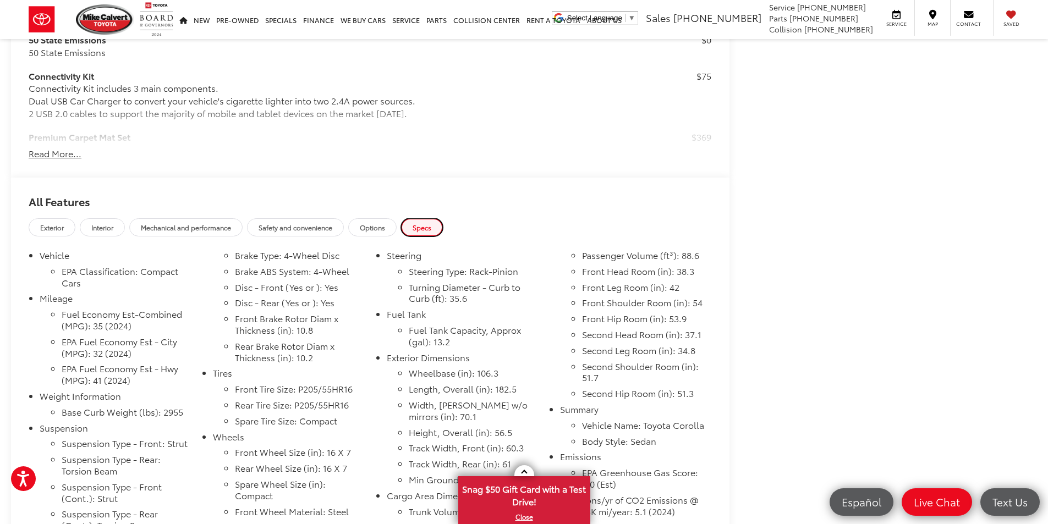
scroll to position [977, 0]
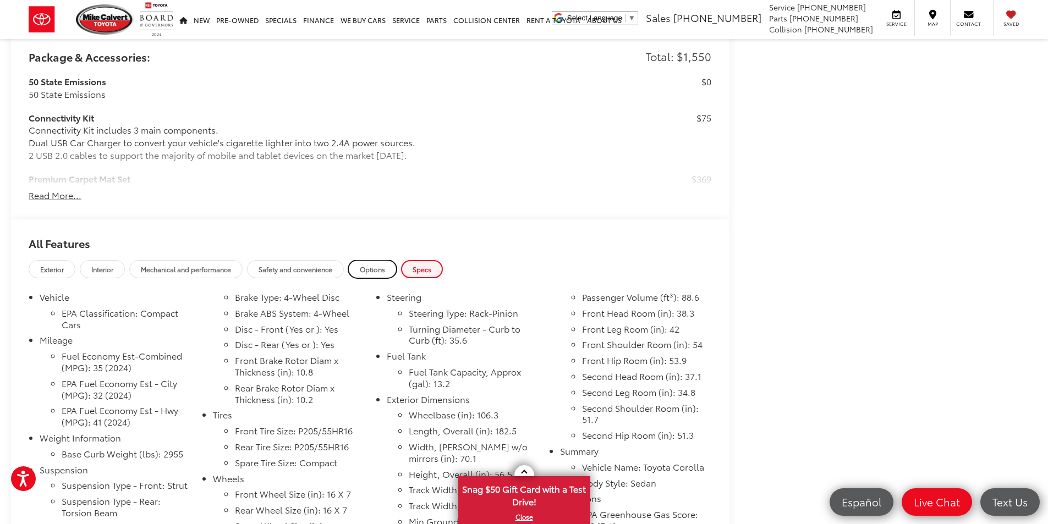
click at [376, 267] on span "Options" at bounding box center [372, 269] width 25 height 9
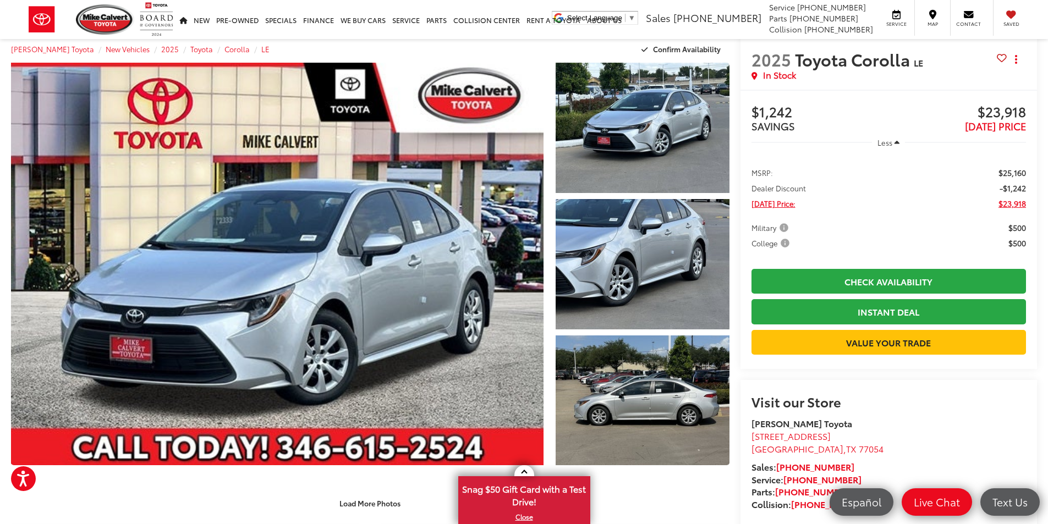
scroll to position [0, 0]
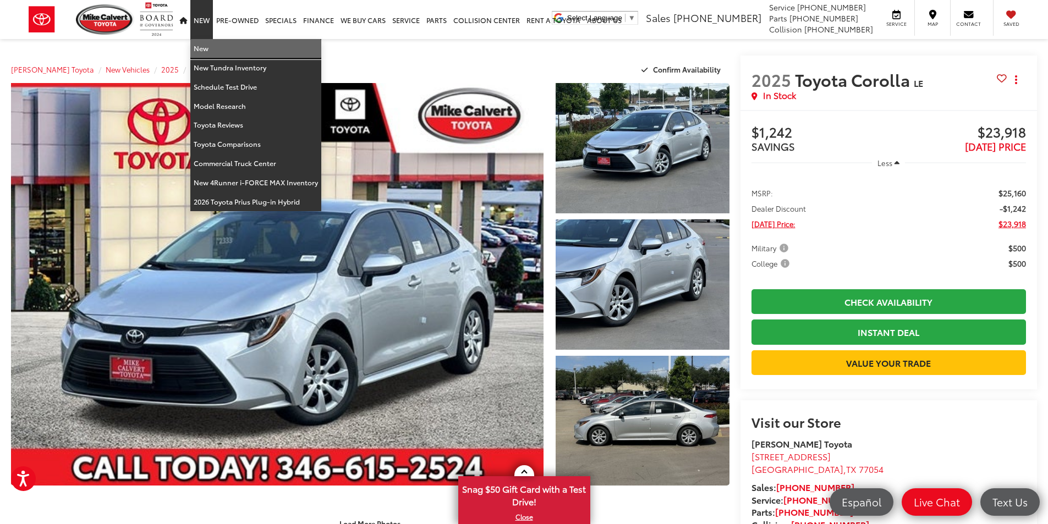
click at [199, 50] on link "New" at bounding box center [255, 48] width 131 height 19
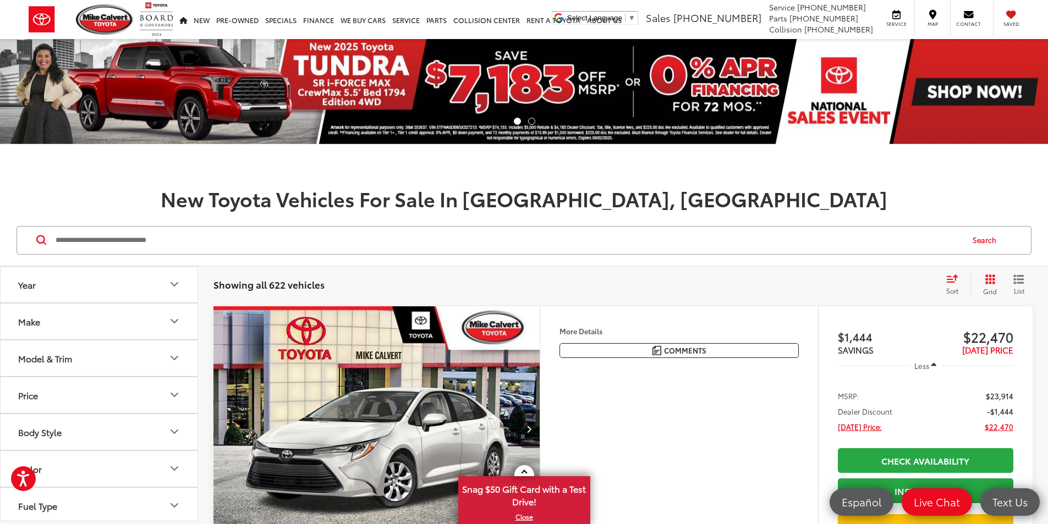
click at [63, 339] on button "Make" at bounding box center [100, 322] width 198 height 36
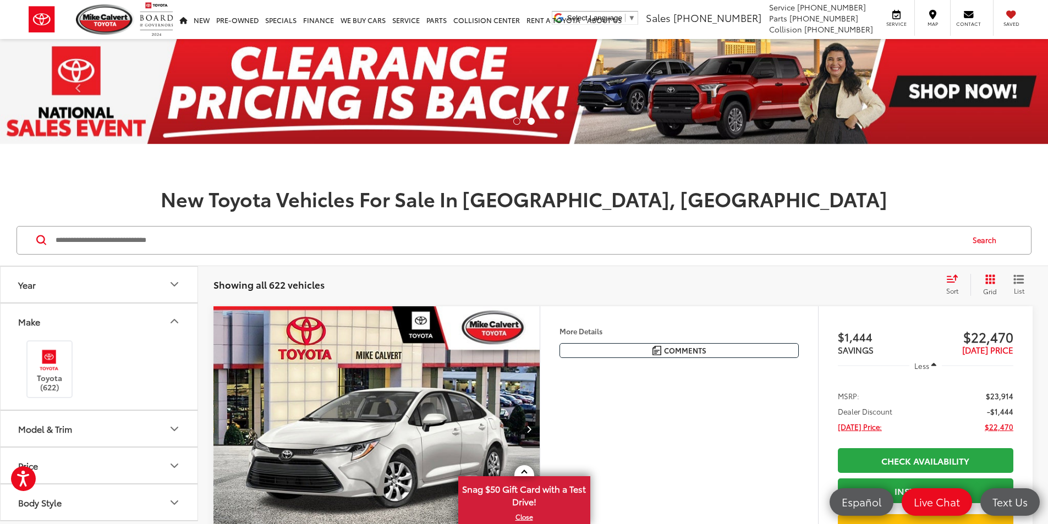
click at [88, 321] on button "Make" at bounding box center [100, 322] width 198 height 36
click at [86, 358] on button "Model & Trim" at bounding box center [100, 359] width 198 height 36
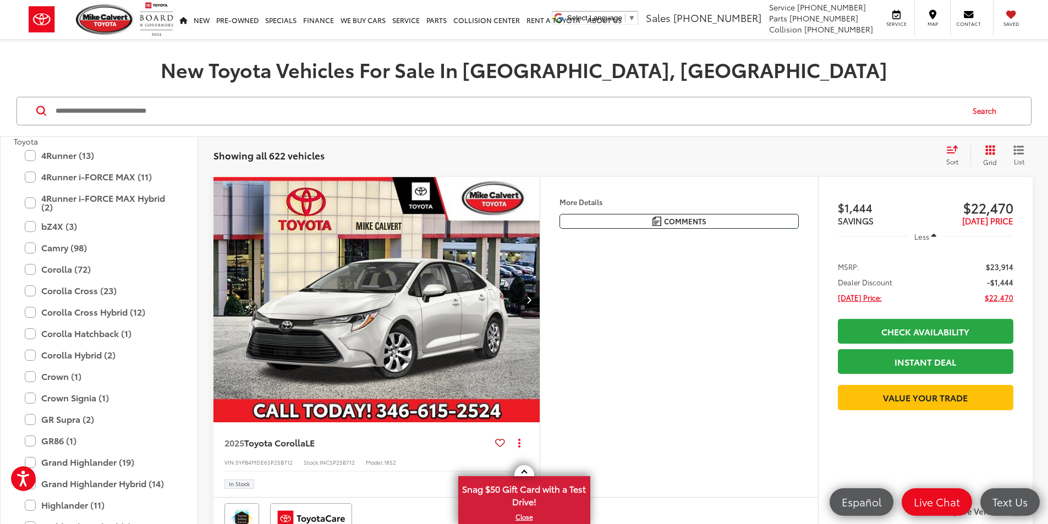
scroll to position [165, 0]
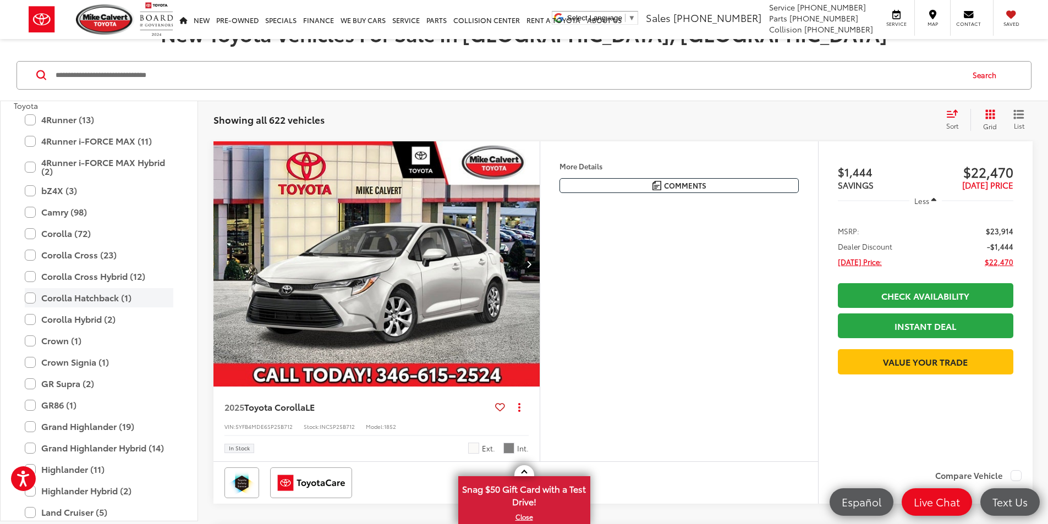
click at [25, 298] on label "Corolla Hatchback (1)" at bounding box center [99, 297] width 149 height 19
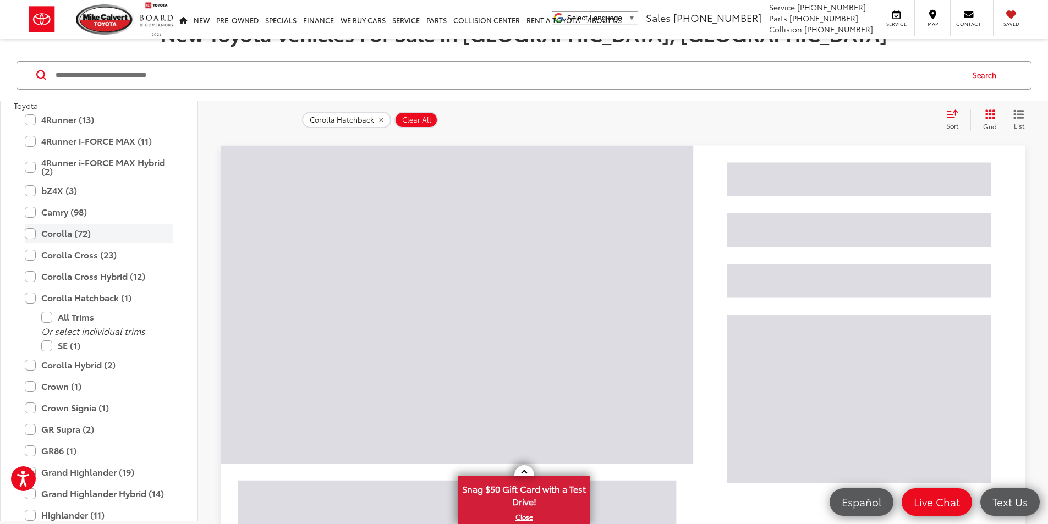
click at [29, 234] on label "Corolla (72)" at bounding box center [99, 233] width 149 height 19
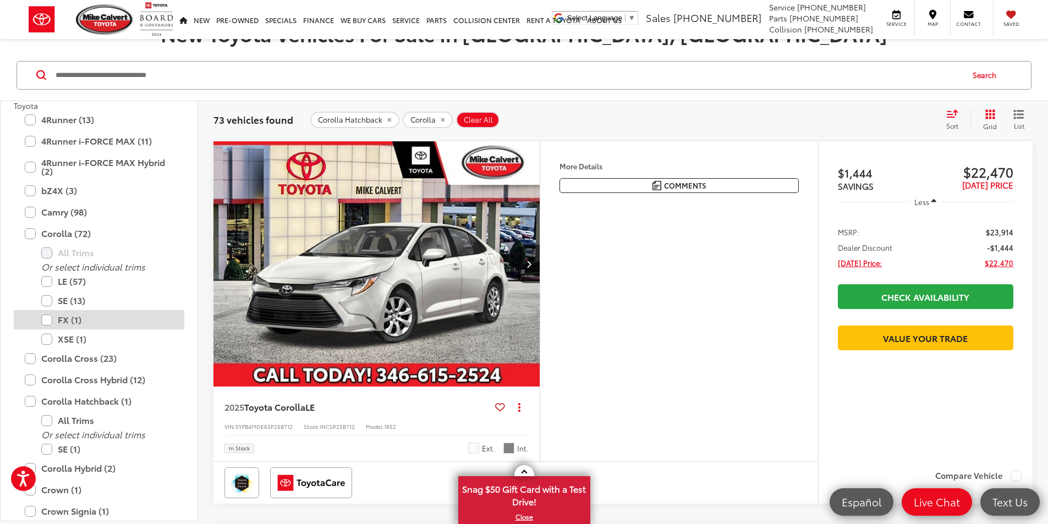
drag, startPoint x: 48, startPoint y: 338, endPoint x: 48, endPoint y: 326, distance: 12.7
click at [48, 339] on label "XSE (1)" at bounding box center [107, 339] width 132 height 19
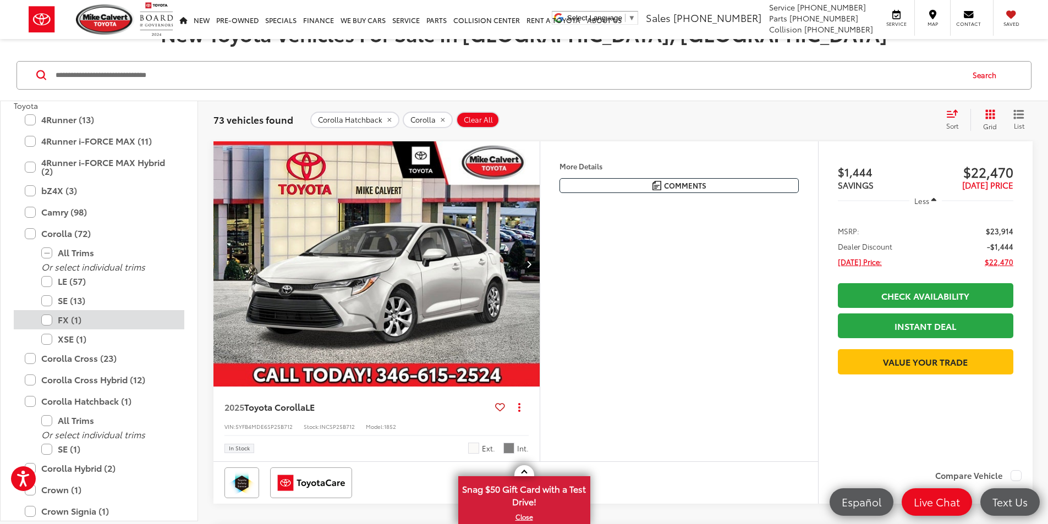
click at [48, 319] on label "FX (1)" at bounding box center [107, 319] width 132 height 19
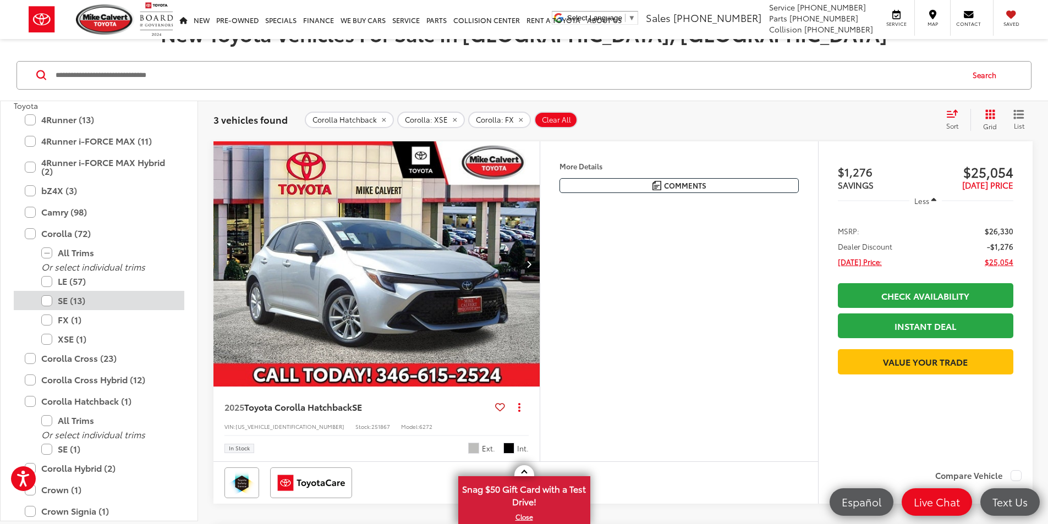
click at [50, 297] on label "SE (13)" at bounding box center [107, 300] width 132 height 19
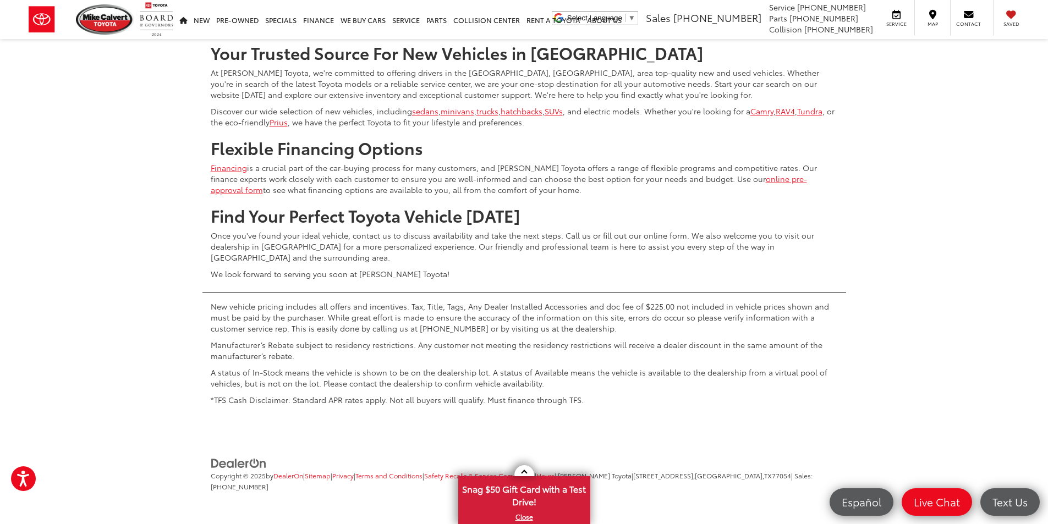
scroll to position [5154, 0]
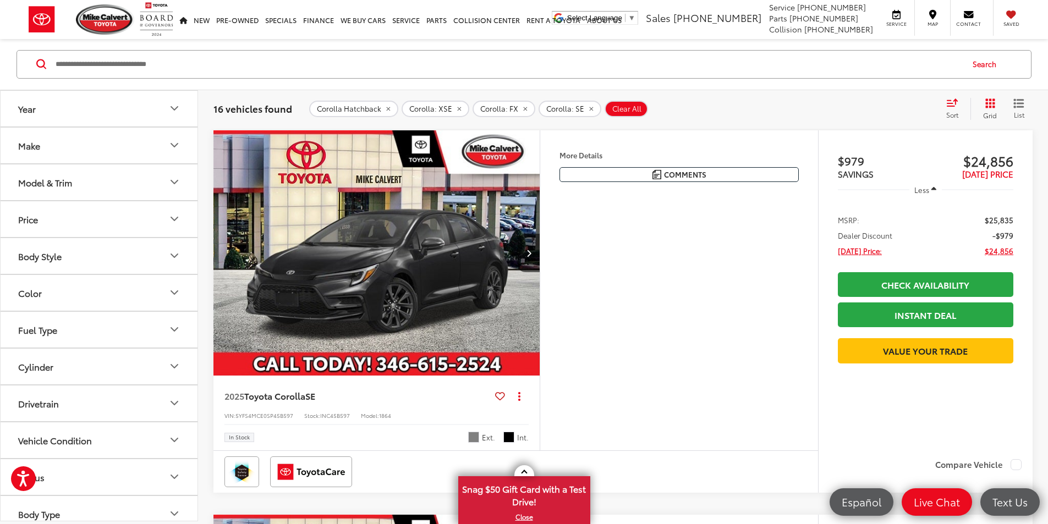
click at [65, 238] on div "Price ****** — ****** 20000 31000" at bounding box center [99, 256] width 197 height 37
click at [65, 193] on button "Model & Trim" at bounding box center [100, 183] width 198 height 36
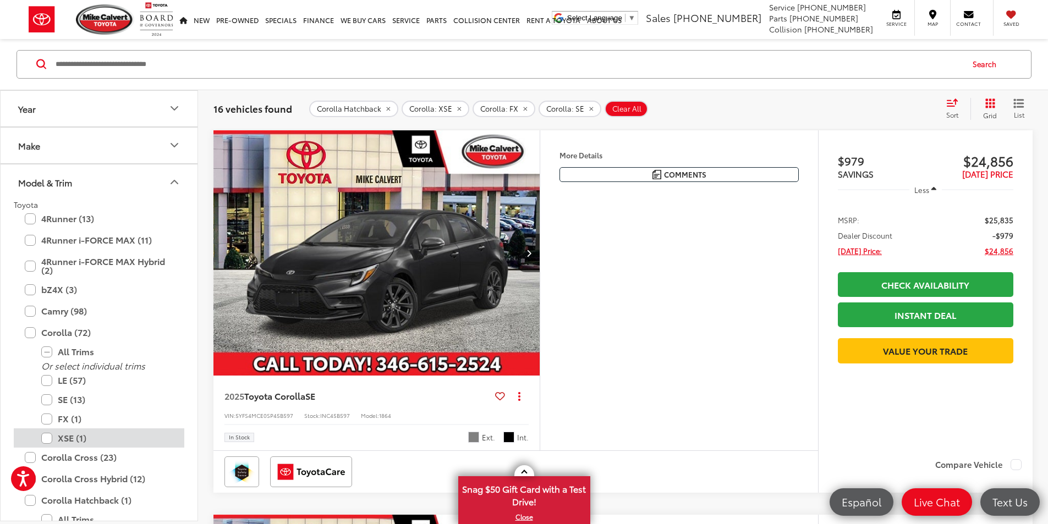
click at [45, 440] on label "XSE (1)" at bounding box center [107, 438] width 132 height 19
click at [47, 415] on label "FX (1)" at bounding box center [107, 419] width 132 height 19
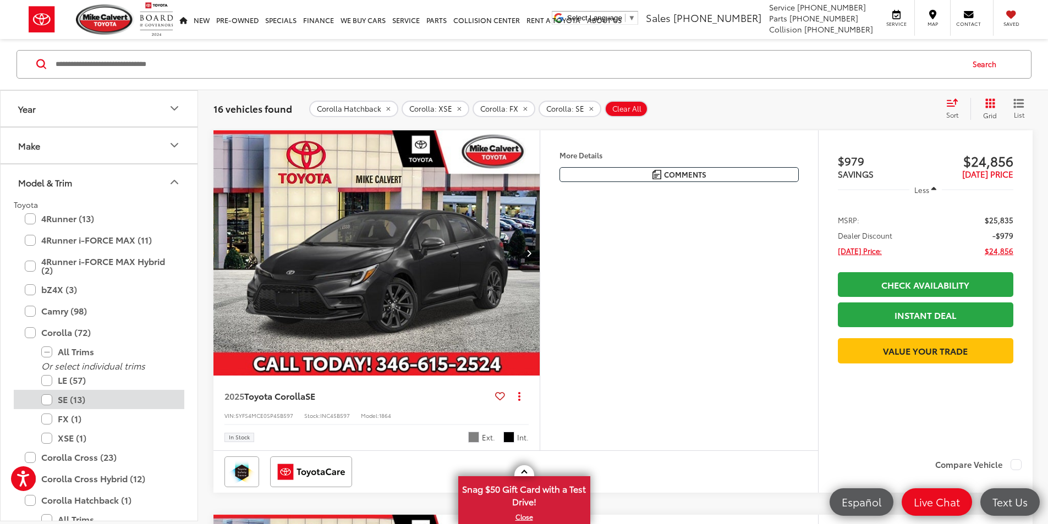
click at [48, 399] on label "SE (13)" at bounding box center [107, 400] width 132 height 19
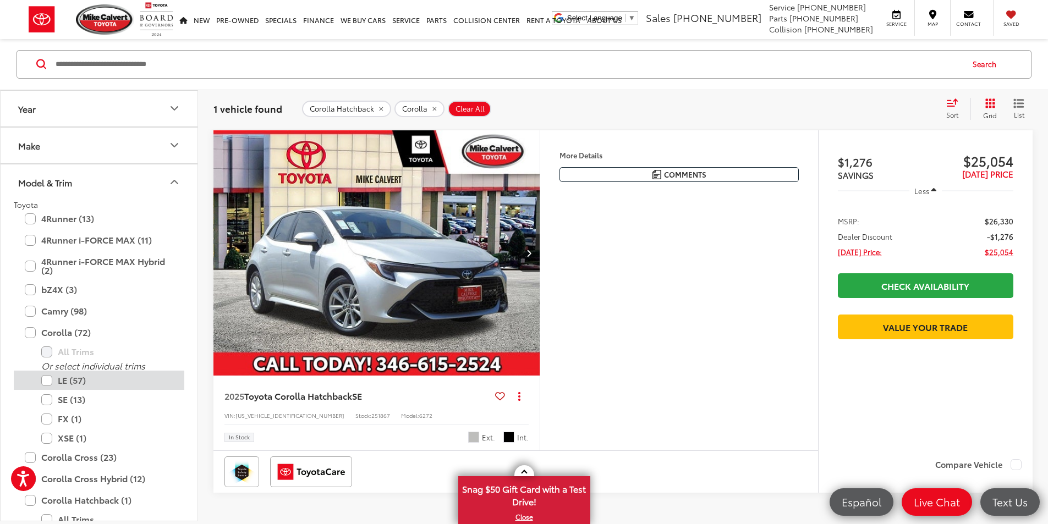
click at [50, 378] on label "LE (57)" at bounding box center [107, 380] width 132 height 19
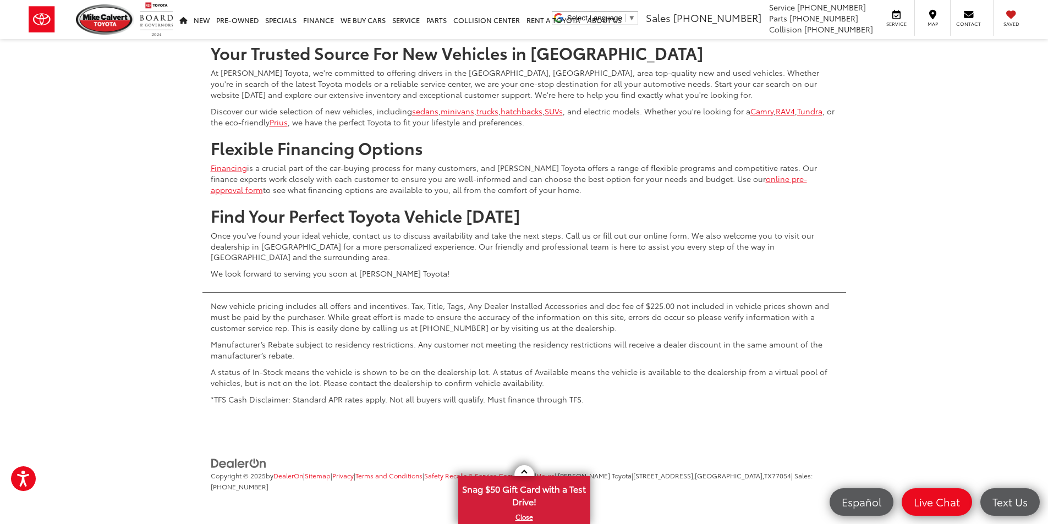
scroll to position [4743, 0]
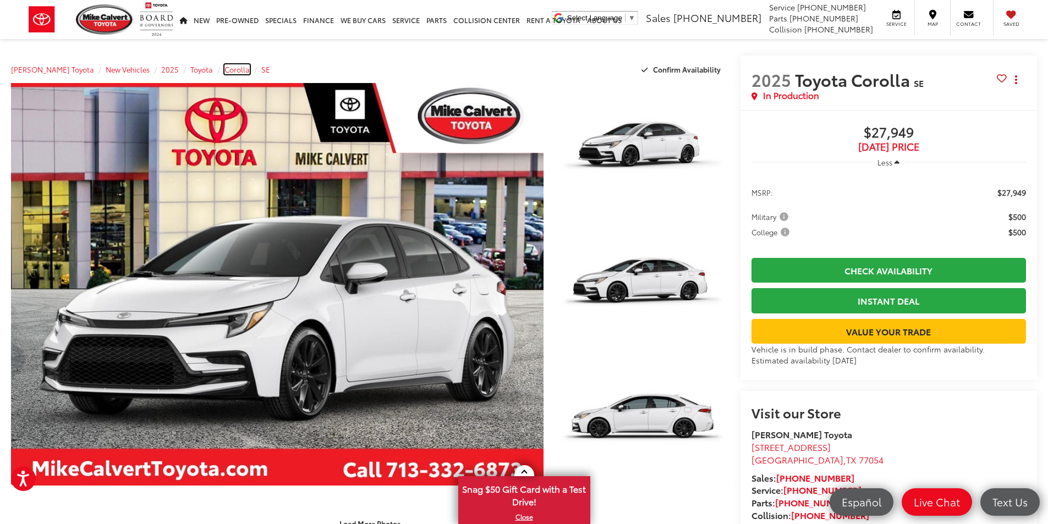
click at [225, 71] on span "Corolla" at bounding box center [237, 69] width 25 height 10
